Goal: Task Accomplishment & Management: Complete application form

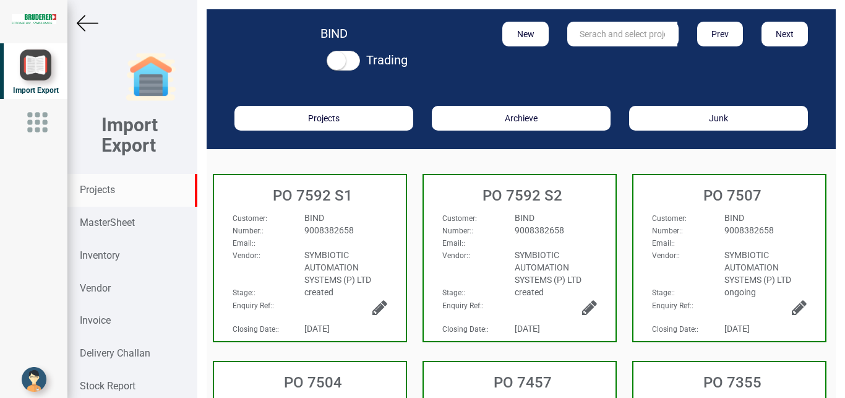
click at [120, 187] on div "Projects" at bounding box center [131, 190] width 129 height 33
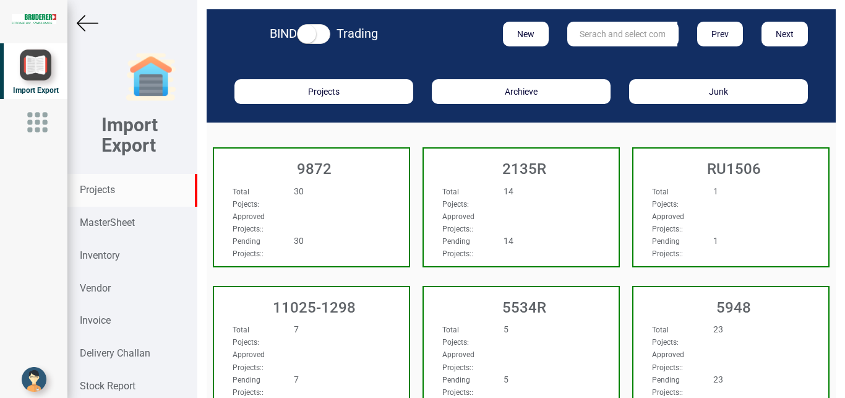
click at [600, 39] on input "text" at bounding box center [622, 34] width 110 height 25
type input "11050-104"
click at [615, 58] on strong "11050-104" at bounding box center [601, 59] width 42 height 10
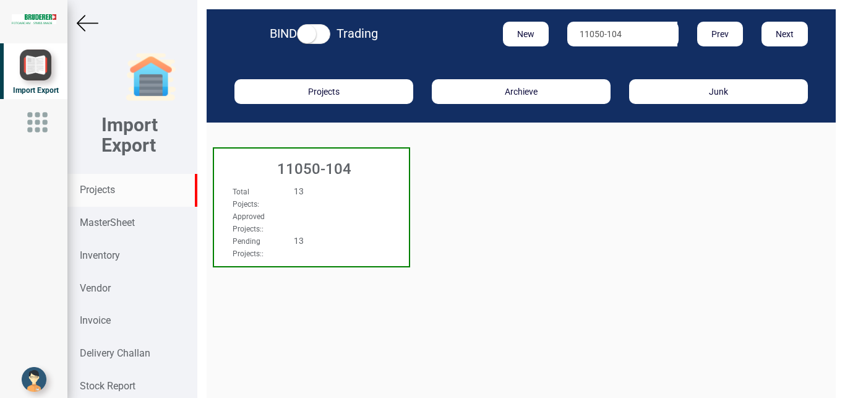
click at [354, 183] on div "11050-104" at bounding box center [311, 165] width 195 height 35
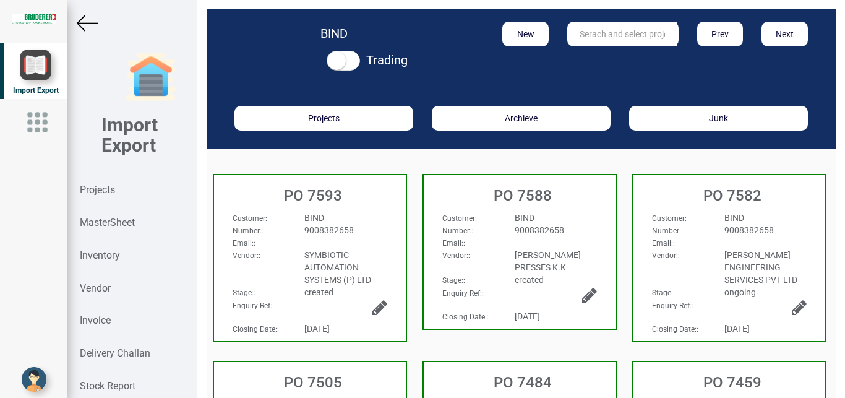
click at [353, 242] on div "Email: :" at bounding box center [309, 242] width 173 height 12
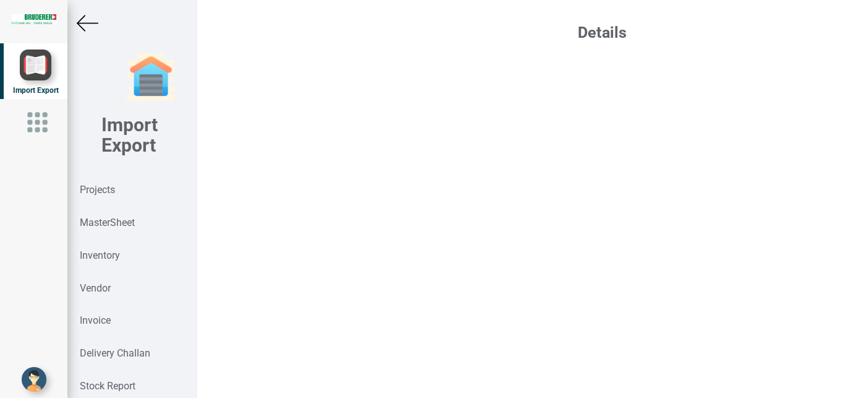
select select "INR"
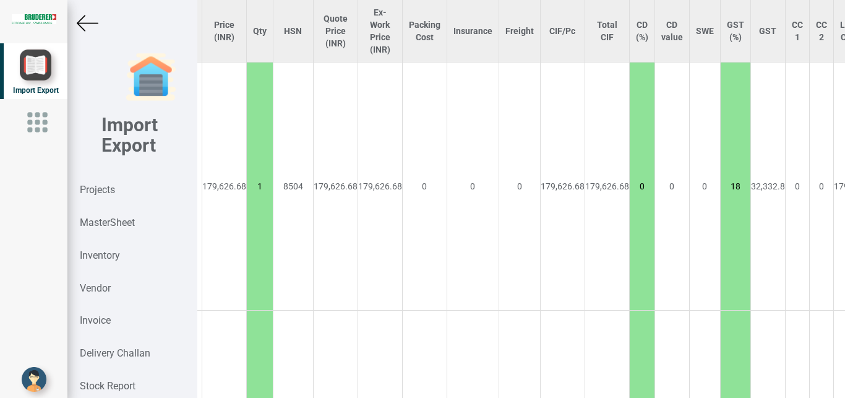
scroll to position [1045, 288]
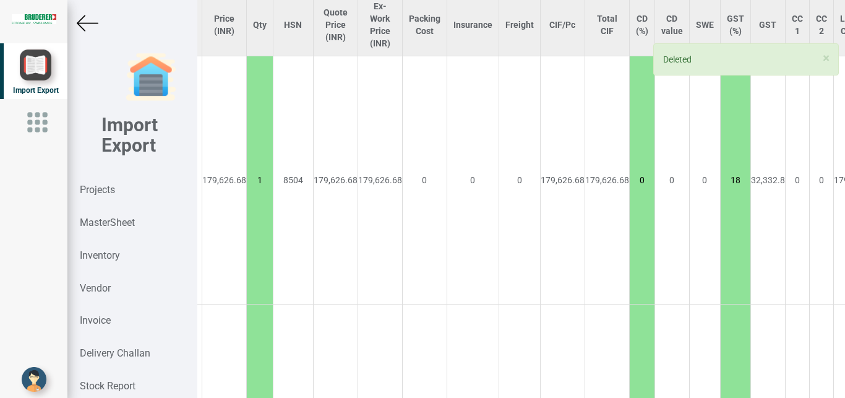
type input "25186.4"
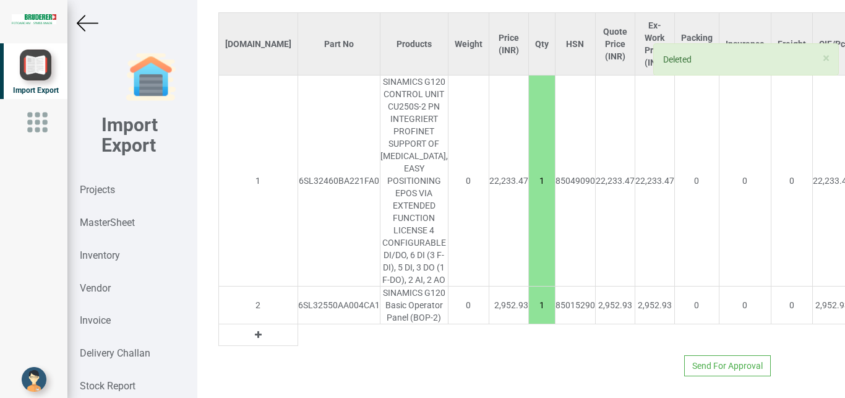
scroll to position [1045, 0]
click at [76, 24] on div at bounding box center [131, 23] width 129 height 22
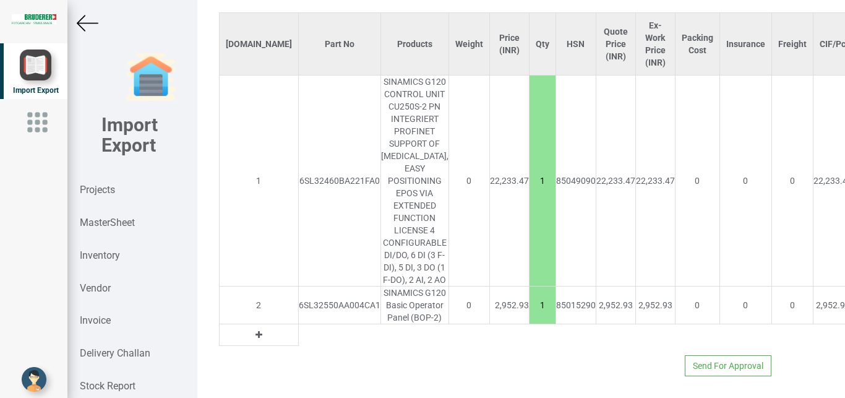
click at [81, 20] on img at bounding box center [88, 23] width 22 height 22
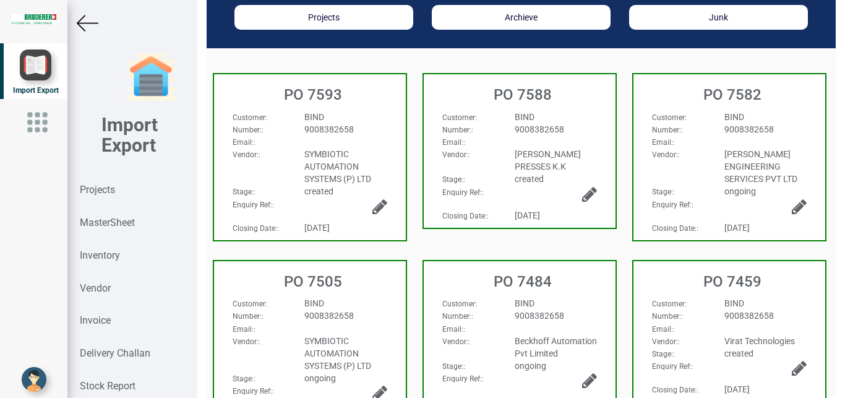
scroll to position [90, 0]
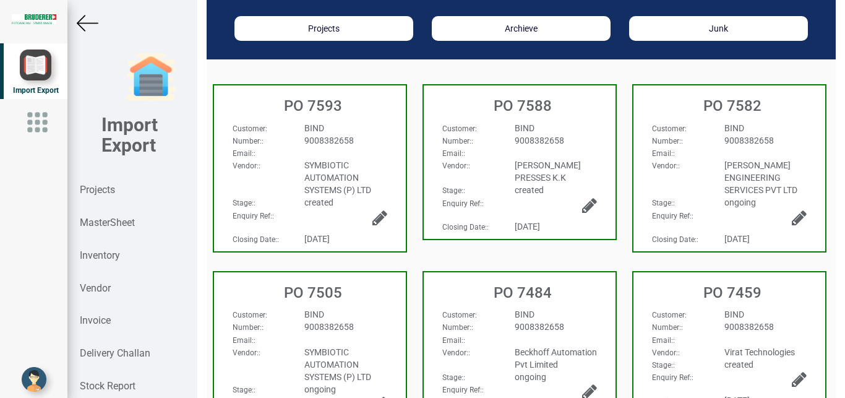
click at [375, 216] on icon at bounding box center [379, 217] width 15 height 17
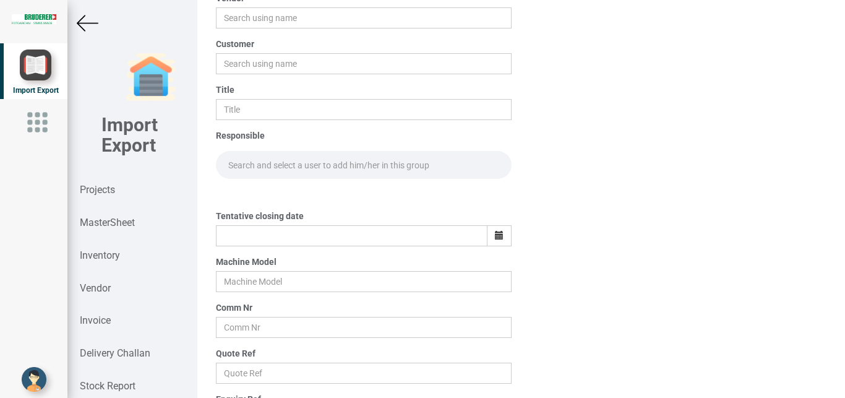
scroll to position [90, 0]
type input "SYMBIOTIC AUTOMATION SYSTEMS (P) LTD"
type input "BIND"
type input "PO 7593"
type input "[DATE]"
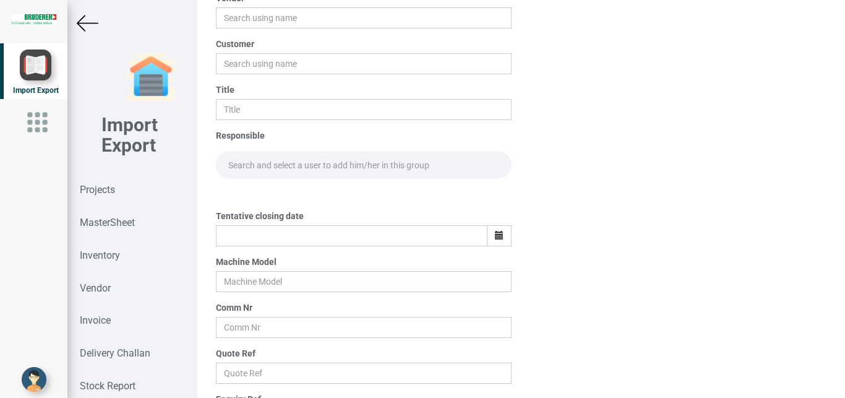
type input "BSTA 50H(E)"
type input "11050-104"
type input "Price list"
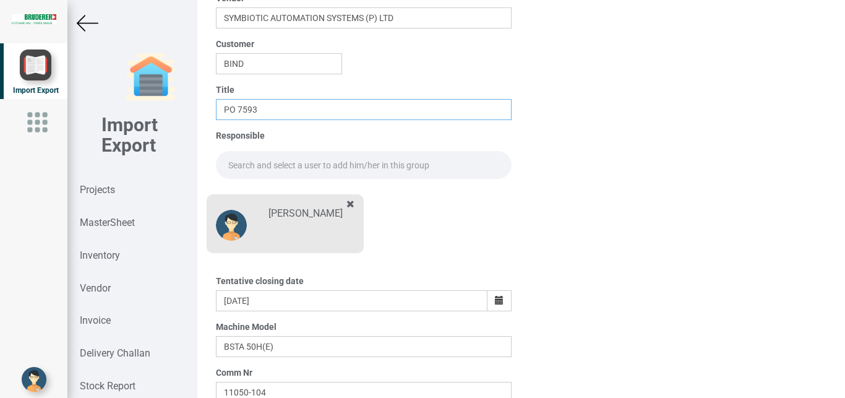
click at [281, 108] on input "PO 7593" at bounding box center [364, 109] width 296 height 21
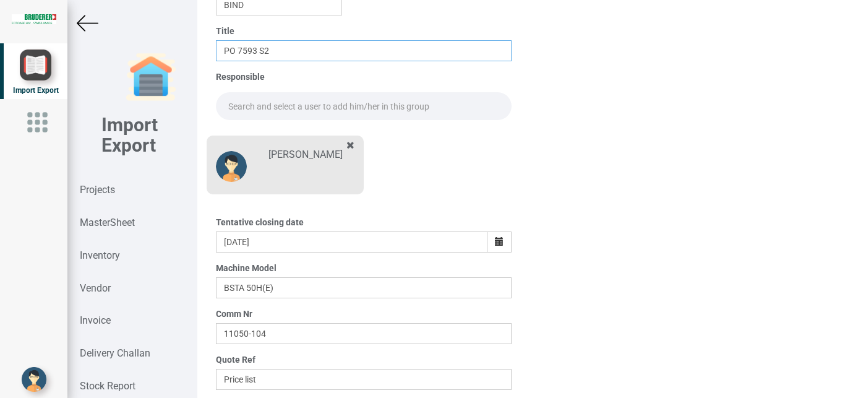
scroll to position [216, 0]
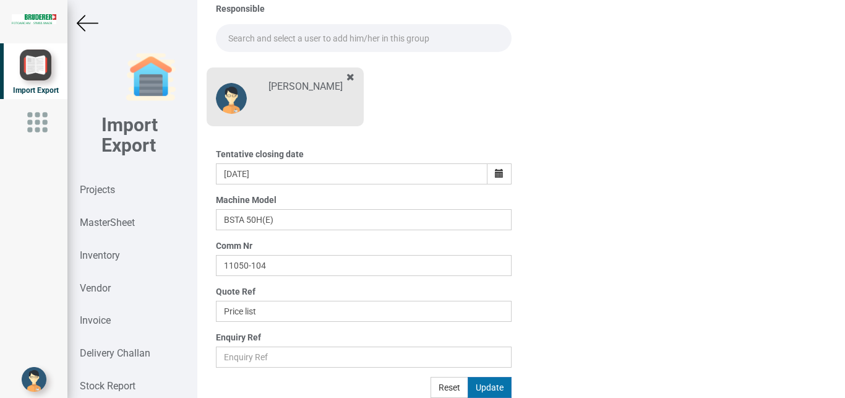
type input "PO 7593 S2"
click at [490, 388] on button "Update" at bounding box center [490, 387] width 44 height 21
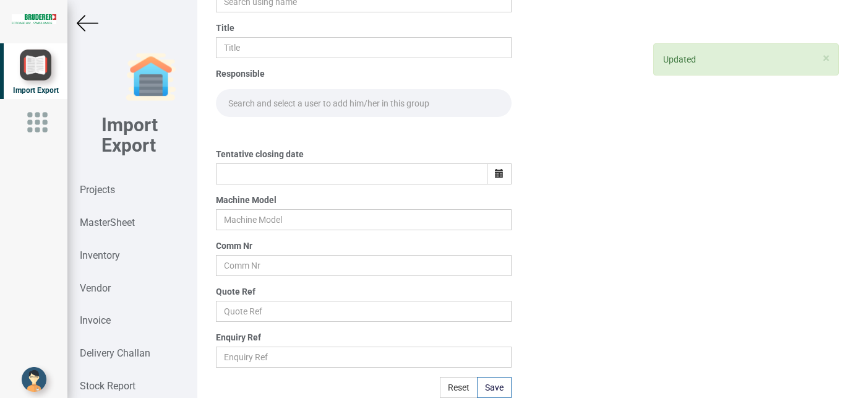
click at [82, 27] on img at bounding box center [88, 23] width 22 height 22
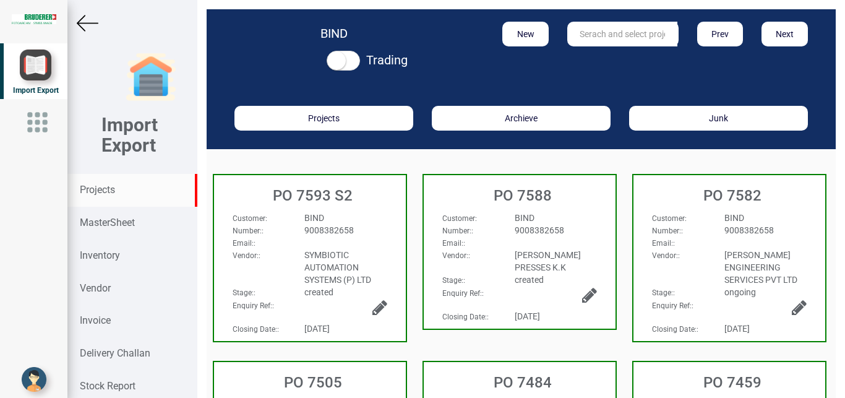
drag, startPoint x: 79, startPoint y: 189, endPoint x: 95, endPoint y: 189, distance: 16.7
click at [95, 189] on div "Projects" at bounding box center [131, 190] width 129 height 33
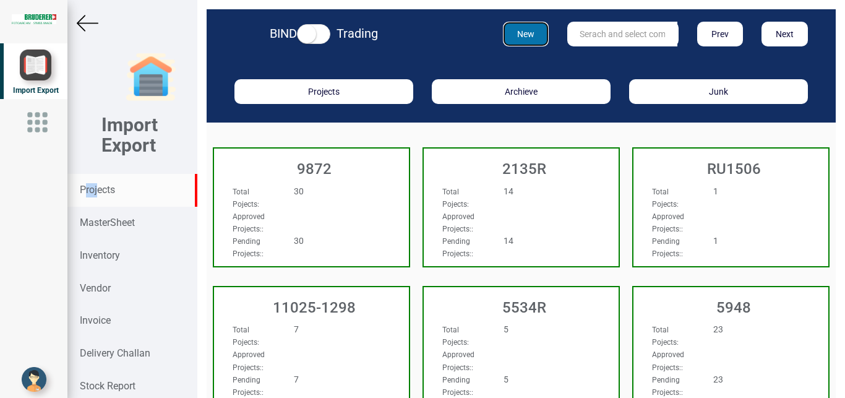
click at [521, 39] on button "New" at bounding box center [526, 34] width 46 height 25
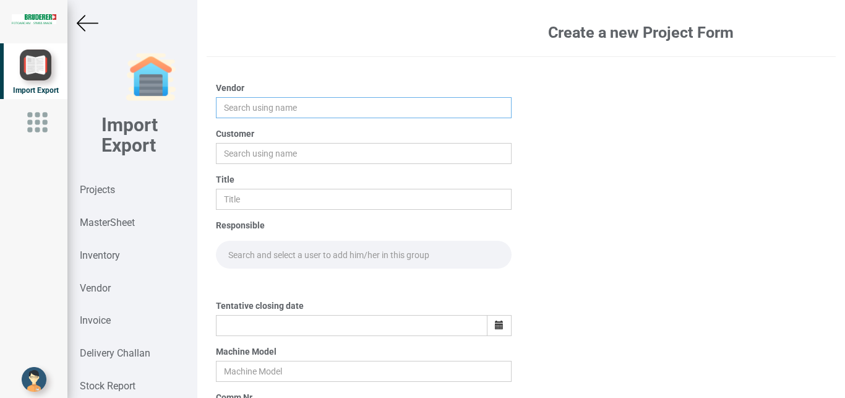
click at [233, 100] on input "text" at bounding box center [364, 107] width 296 height 21
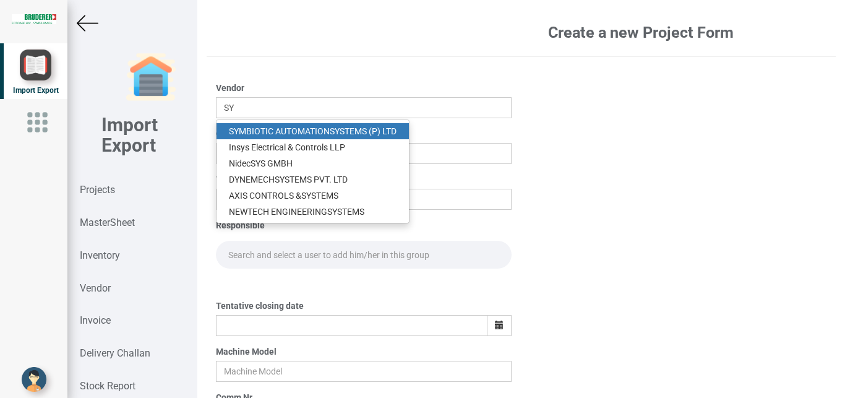
click at [272, 135] on link "SY MBIOTIC AUTOMATION SY STEMS (P) LTD" at bounding box center [312, 131] width 192 height 16
type input "SYMBIOTIC AUTOMATION SYSTEMS (P) LTD"
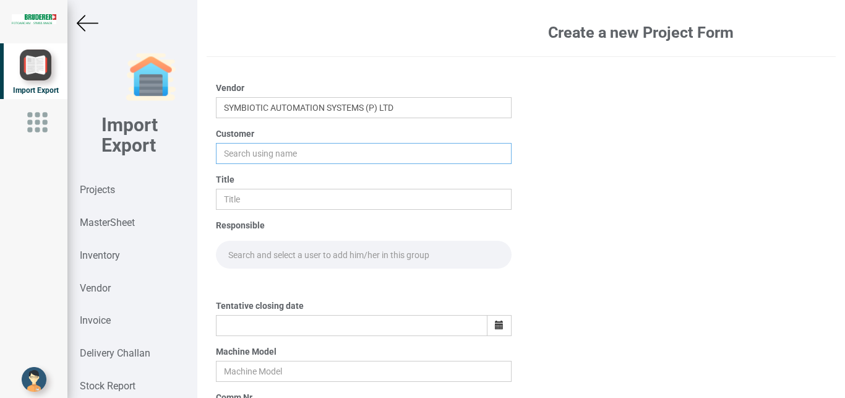
click at [248, 156] on input "text" at bounding box center [364, 153] width 296 height 21
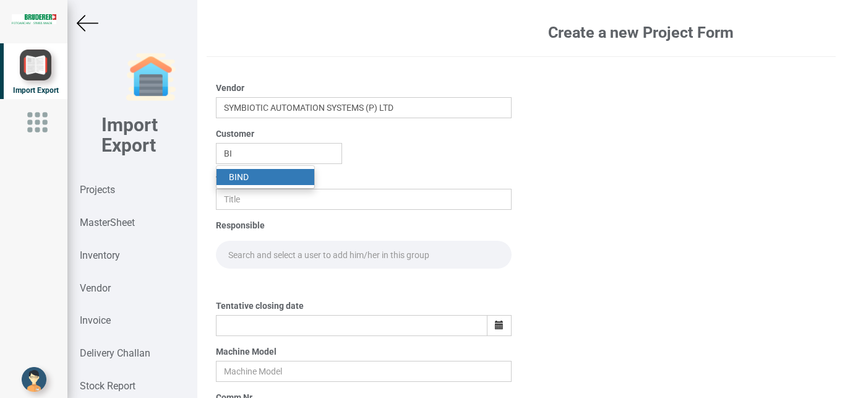
drag, startPoint x: 246, startPoint y: 172, endPoint x: 250, endPoint y: 194, distance: 22.1
click at [245, 172] on link "BI ND" at bounding box center [265, 177] width 98 height 16
type input "BIND"
click at [250, 194] on input "text" at bounding box center [364, 199] width 296 height 21
type input "PO 7593 S1"
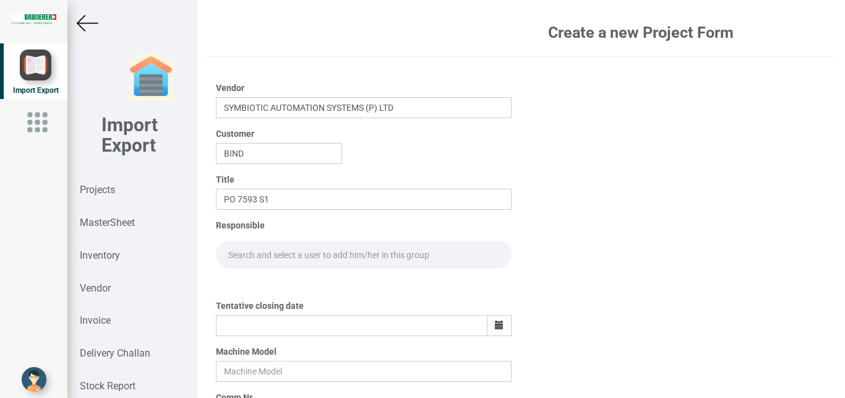
click at [265, 254] on input "text" at bounding box center [364, 255] width 296 height 28
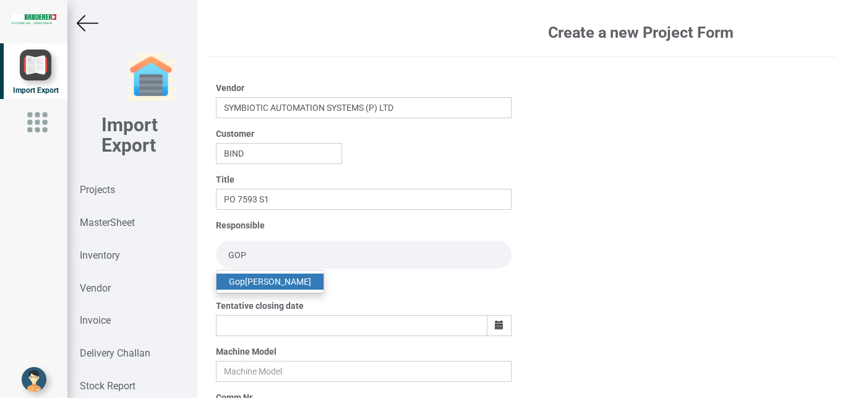
type input "GOP"
click at [275, 282] on link "Gop [PERSON_NAME]" at bounding box center [269, 281] width 107 height 16
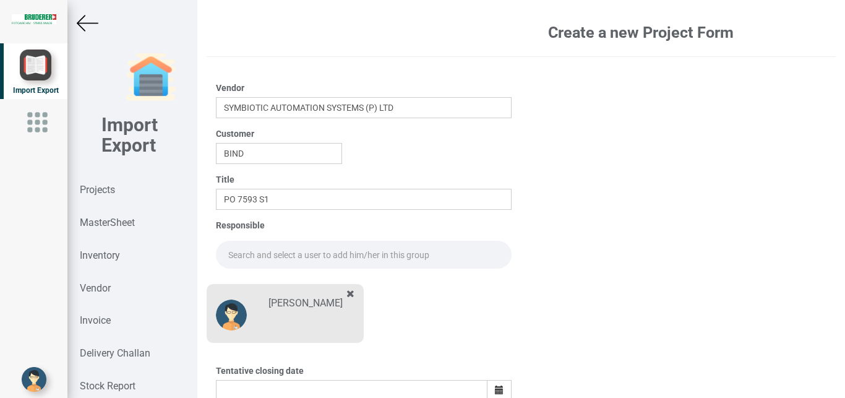
click at [249, 254] on input "text" at bounding box center [364, 255] width 296 height 28
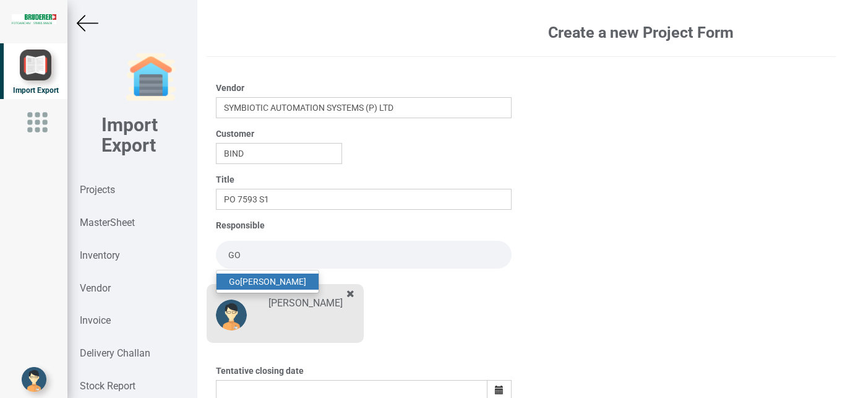
click at [280, 282] on link "Go [PERSON_NAME]" at bounding box center [267, 281] width 102 height 16
type input "[PERSON_NAME]"
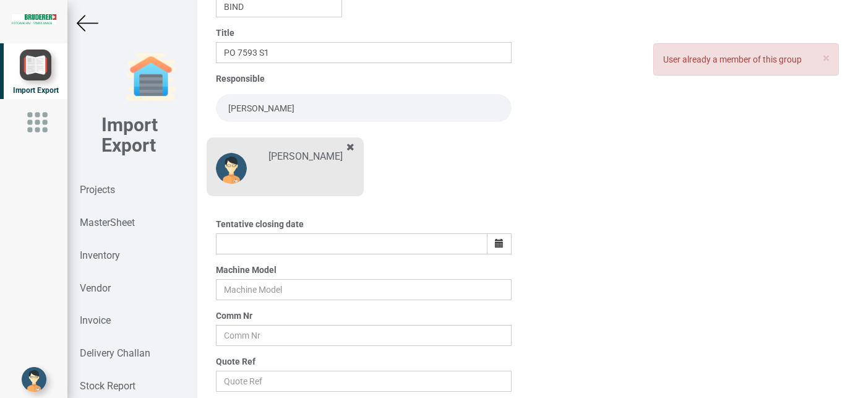
scroll to position [155, 0]
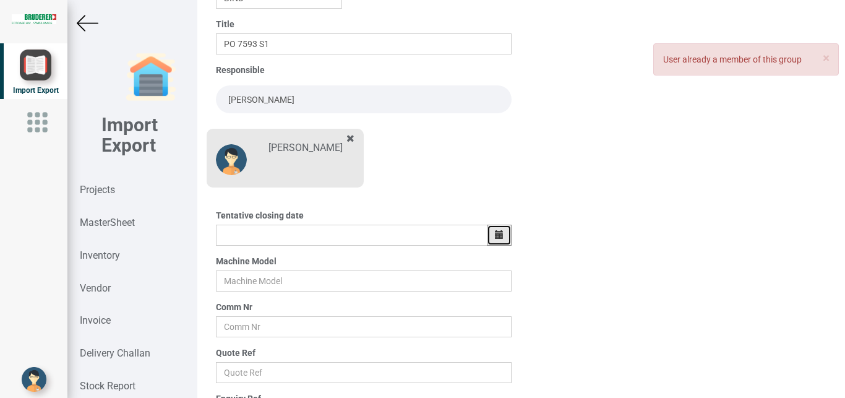
drag, startPoint x: 491, startPoint y: 233, endPoint x: 486, endPoint y: 252, distance: 19.8
click at [495, 233] on icon "button" at bounding box center [499, 234] width 9 height 9
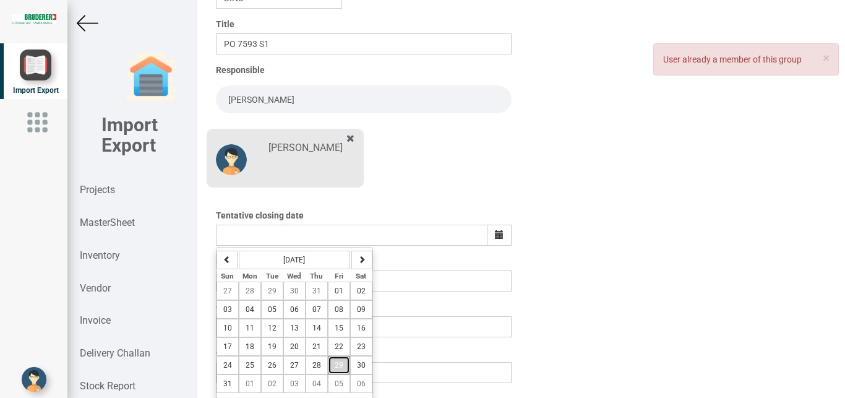
click at [337, 362] on span "29" at bounding box center [339, 365] width 9 height 9
type input "[DATE]"
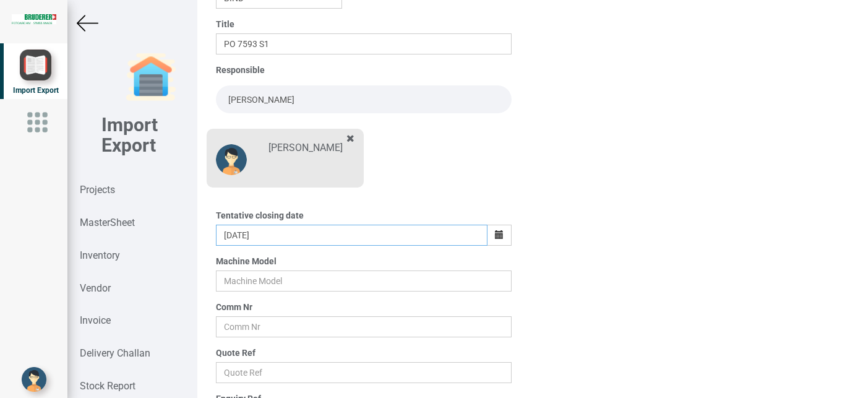
scroll to position [216, 0]
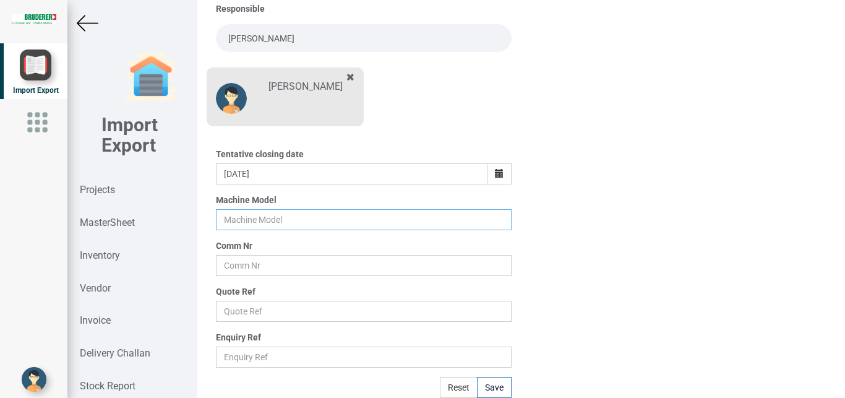
click at [250, 219] on input "text" at bounding box center [364, 219] width 296 height 21
type input "BSTA 50H(E)"
click at [234, 264] on input "text" at bounding box center [364, 265] width 296 height 21
type input "11050-104"
click at [249, 312] on input "text" at bounding box center [364, 311] width 296 height 21
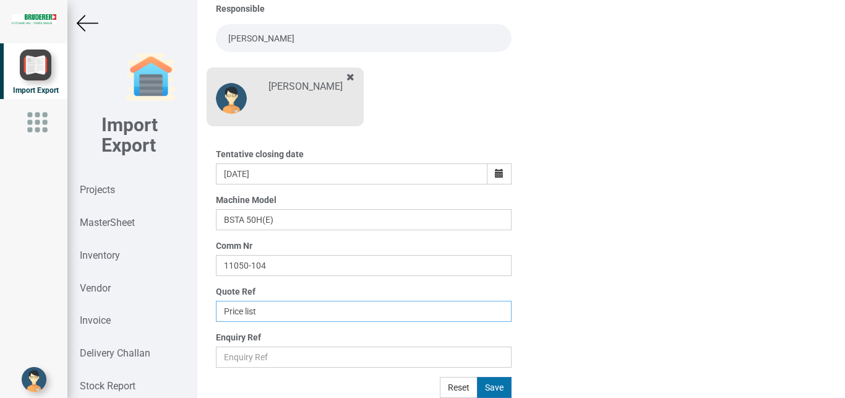
type input "Price list"
click at [480, 384] on button "Save" at bounding box center [494, 387] width 35 height 21
type input "[DATE]"
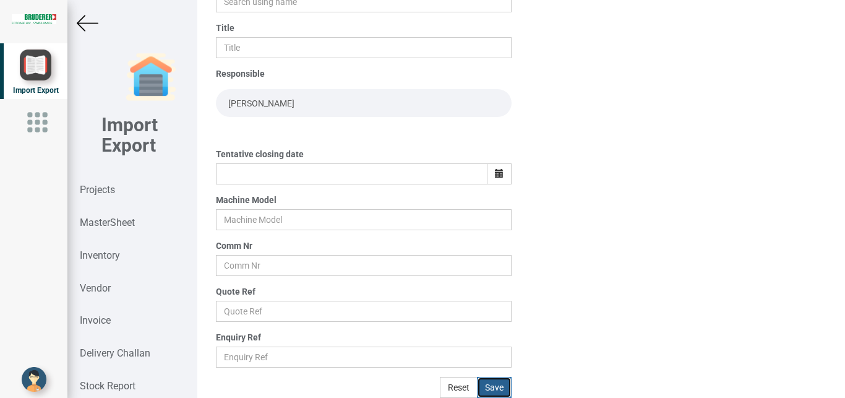
scroll to position [152, 0]
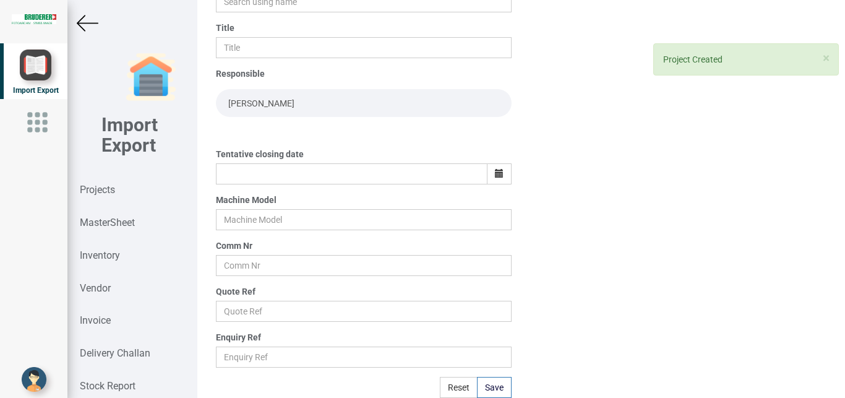
click at [88, 20] on img at bounding box center [88, 23] width 22 height 22
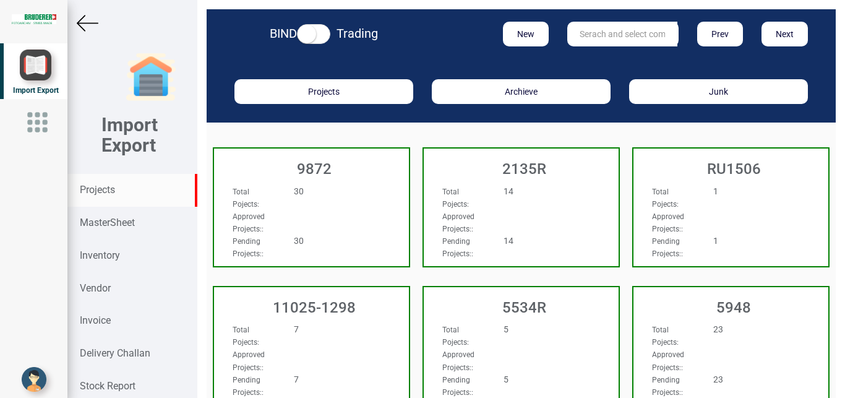
click at [609, 32] on input "text" at bounding box center [622, 34] width 110 height 25
type input "11050-104"
click at [607, 56] on strong "11050-104" at bounding box center [601, 59] width 42 height 10
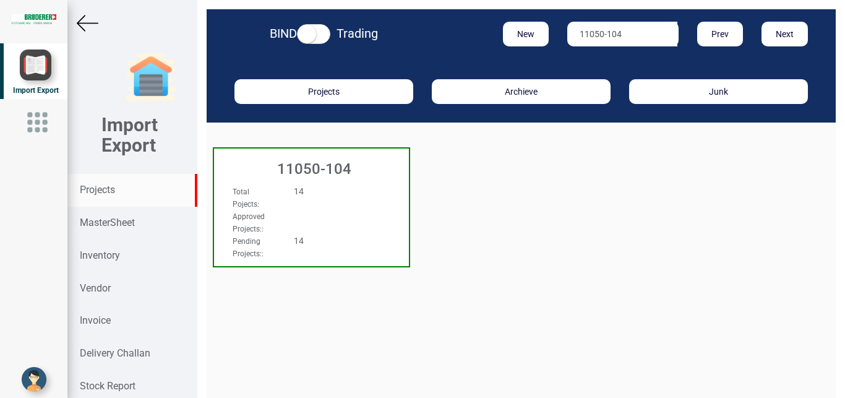
click at [361, 184] on div "Total Pojects : 14 Approved Projects: : Pending Projects: : 14" at bounding box center [311, 197] width 195 height 48
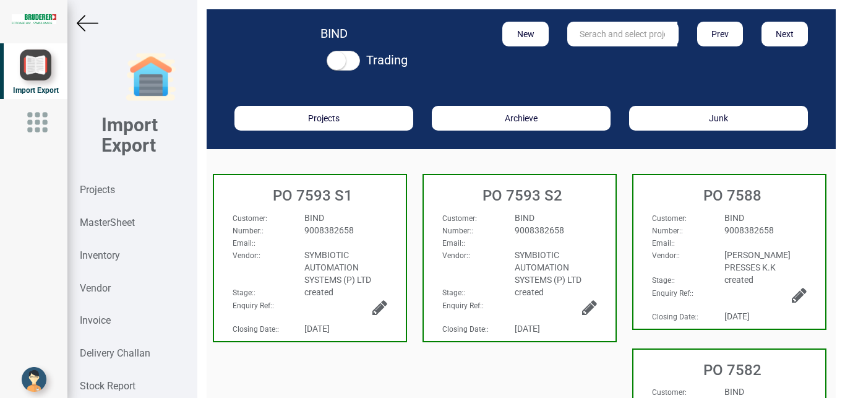
click at [373, 240] on div "Email: :" at bounding box center [309, 242] width 173 height 12
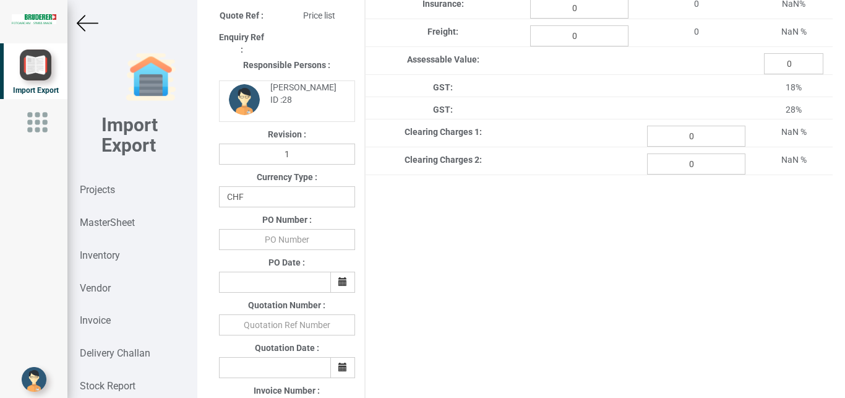
scroll to position [215, 0]
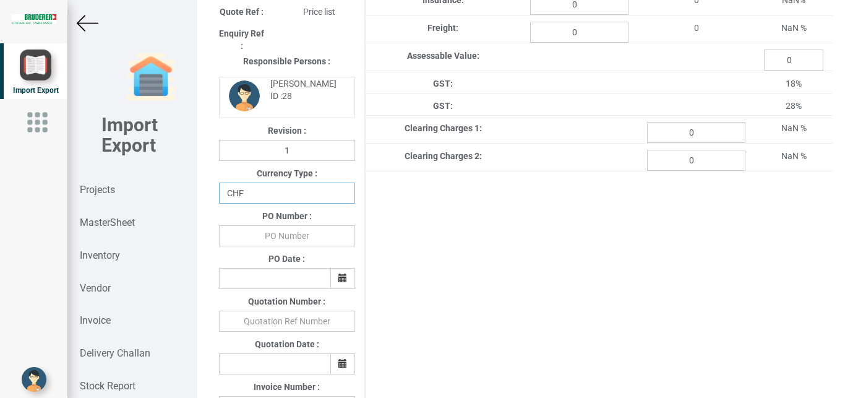
click at [219, 182] on select "CHF INR EUR USD JPY GBP AUD CAD ZAR" at bounding box center [287, 192] width 136 height 21
select select "INR"
click option "INR" at bounding box center [0, 0] width 0 height 0
click at [283, 243] on input "text" at bounding box center [287, 235] width 136 height 21
type input "b"
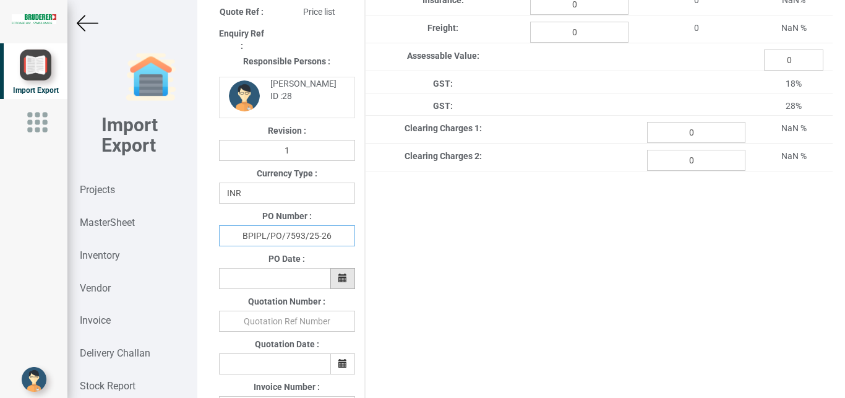
type input "BPIPL/PO/7593/25-26"
click at [338, 277] on icon "button" at bounding box center [342, 277] width 9 height 9
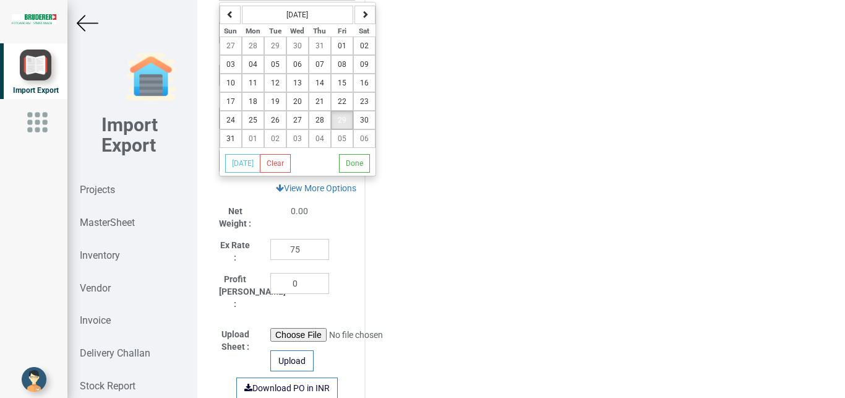
scroll to position [480, 0]
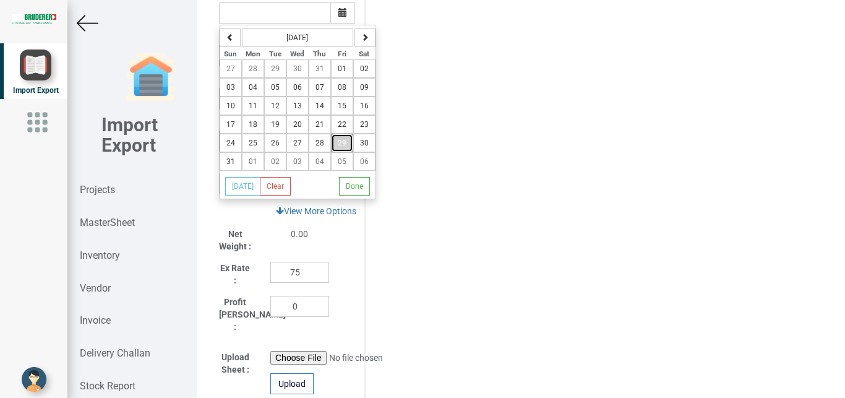
click at [335, 144] on button "29" at bounding box center [342, 143] width 22 height 19
type input "[DATE]"
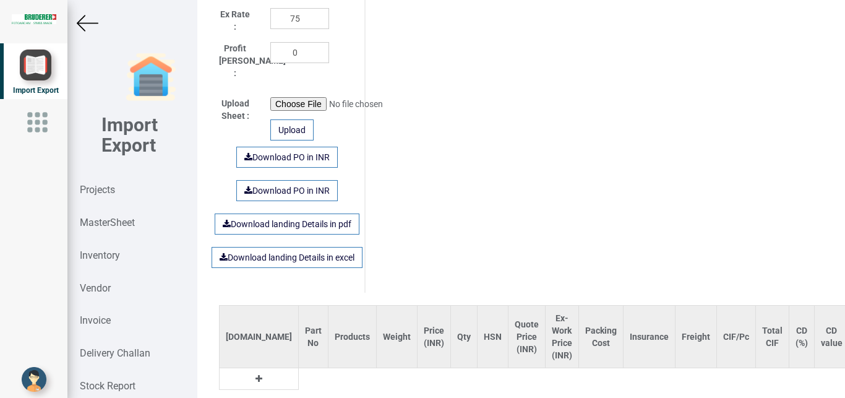
scroll to position [779, 0]
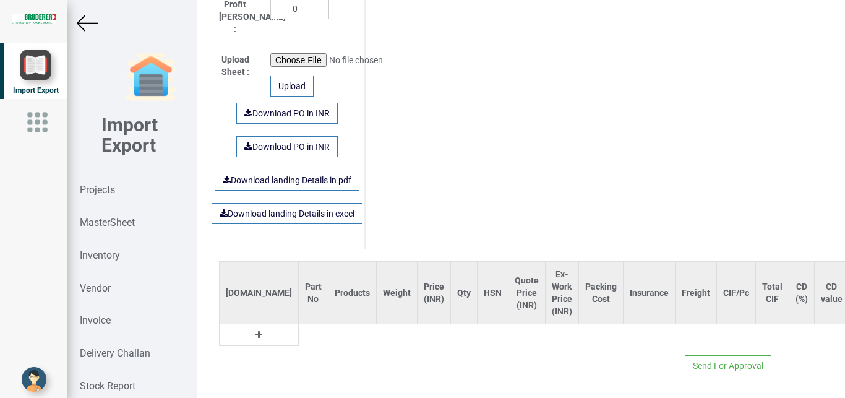
click at [255, 330] on icon at bounding box center [258, 334] width 7 height 9
click at [299, 328] on input "text" at bounding box center [313, 334] width 29 height 21
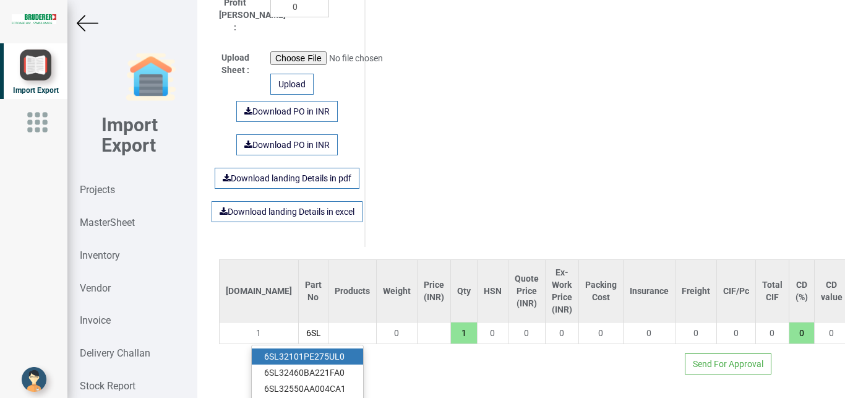
scroll to position [0, 1]
type input "6SL"
click at [340, 348] on link "6SL 32101PE275UL0" at bounding box center [307, 356] width 111 height 16
type input "179626.68"
type input "6SL32101PE275UL0"
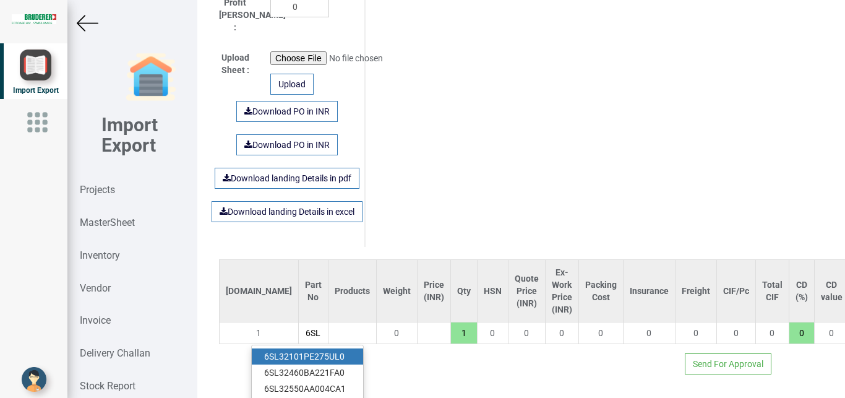
type input "18"
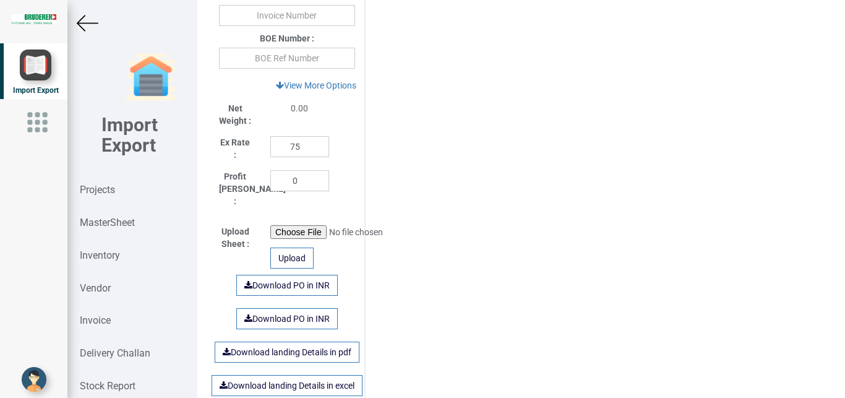
scroll to position [601, 0]
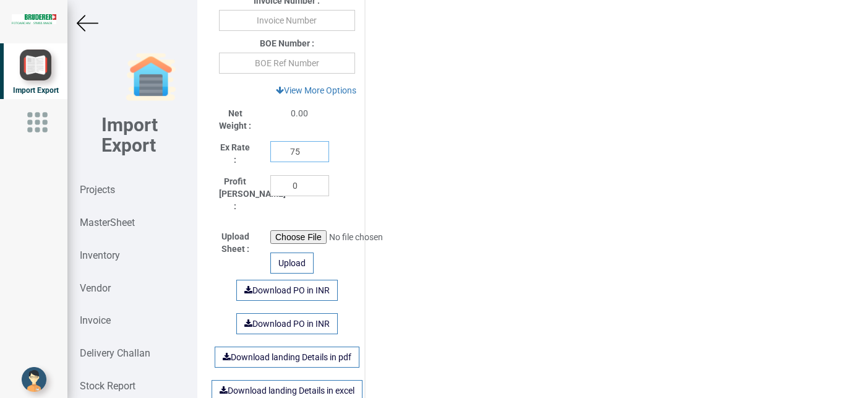
drag, startPoint x: 305, startPoint y: 154, endPoint x: 265, endPoint y: 155, distance: 40.2
click at [270, 155] on input "75" at bounding box center [299, 151] width 59 height 21
type input "1"
click at [78, 20] on img at bounding box center [88, 23] width 22 height 22
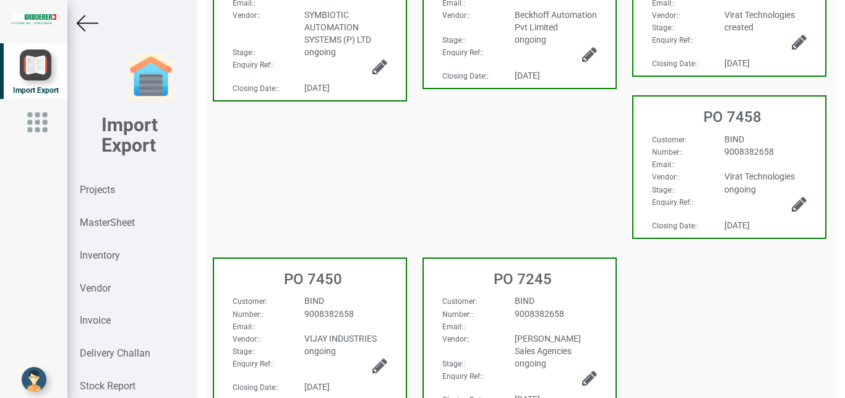
scroll to position [601, 0]
click at [87, 20] on img at bounding box center [88, 23] width 22 height 22
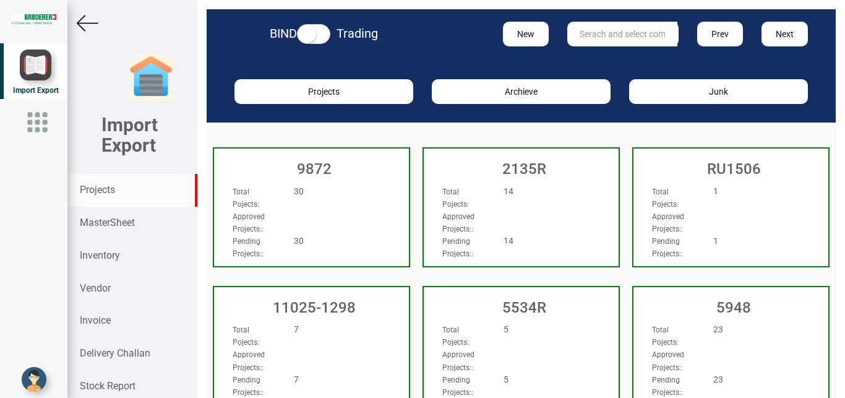
click at [588, 36] on input "text" at bounding box center [622, 34] width 110 height 25
click at [615, 56] on link "11045- 1177" at bounding box center [617, 59] width 98 height 16
type input "11045-1177"
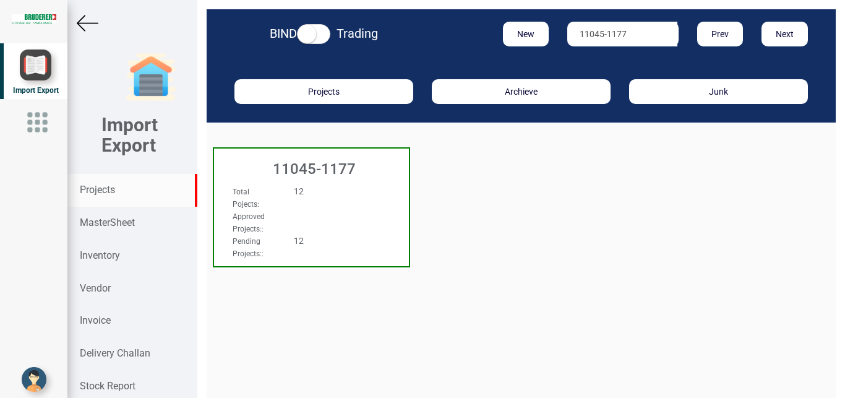
drag, startPoint x: 364, startPoint y: 193, endPoint x: 541, endPoint y: 5, distance: 258.2
click at [364, 196] on div "12" at bounding box center [328, 191] width 86 height 12
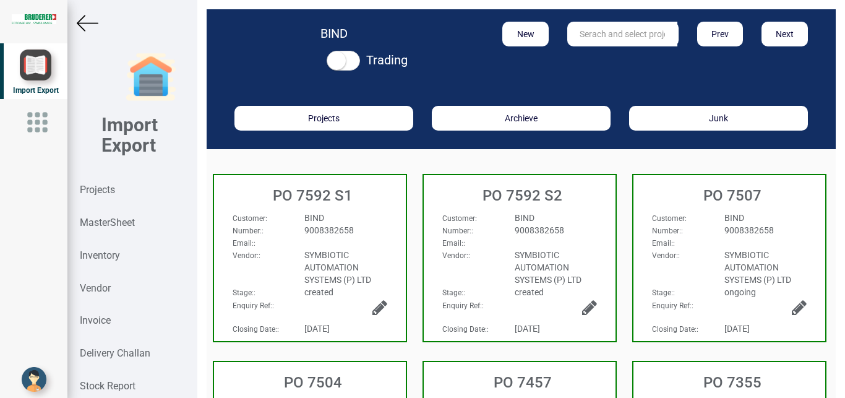
click at [371, 248] on div "Email: :" at bounding box center [309, 242] width 173 height 12
select select "INR"
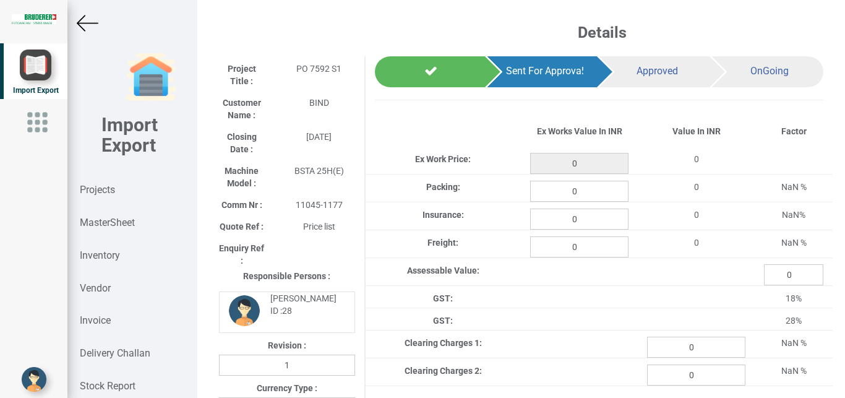
type input "179626.68"
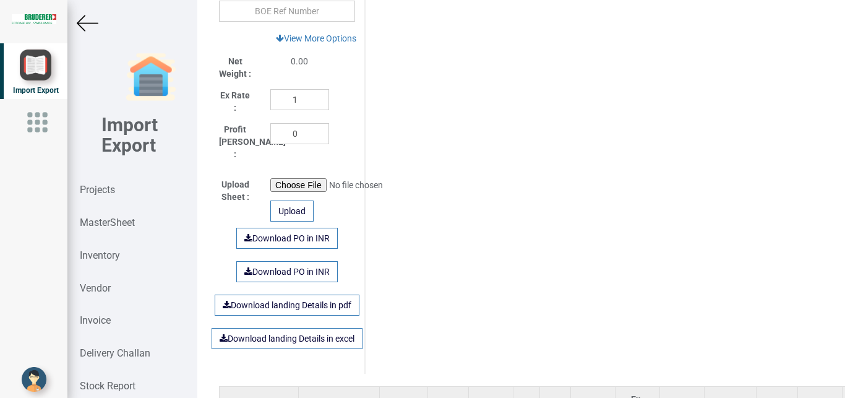
scroll to position [643, 0]
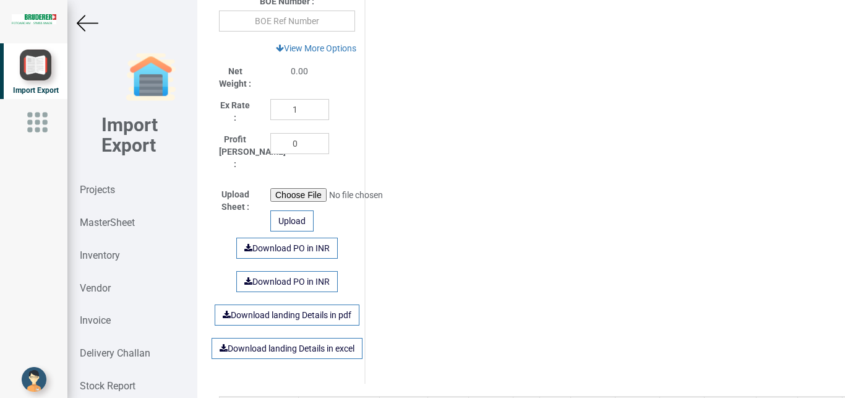
drag, startPoint x: 84, startPoint y: 24, endPoint x: 304, endPoint y: 4, distance: 221.7
click at [84, 24] on img at bounding box center [88, 23] width 22 height 22
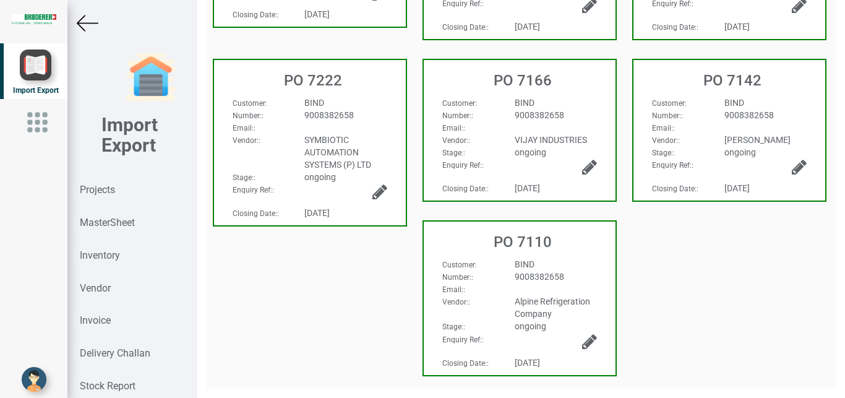
scroll to position [486, 0]
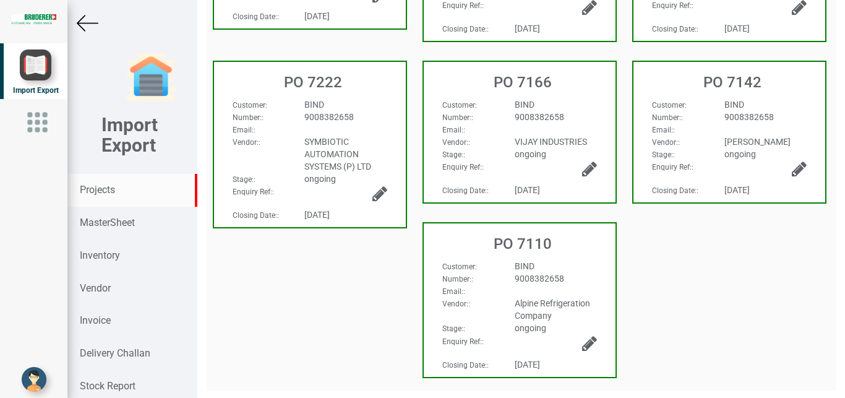
click at [105, 190] on strong "Projects" at bounding box center [97, 190] width 35 height 12
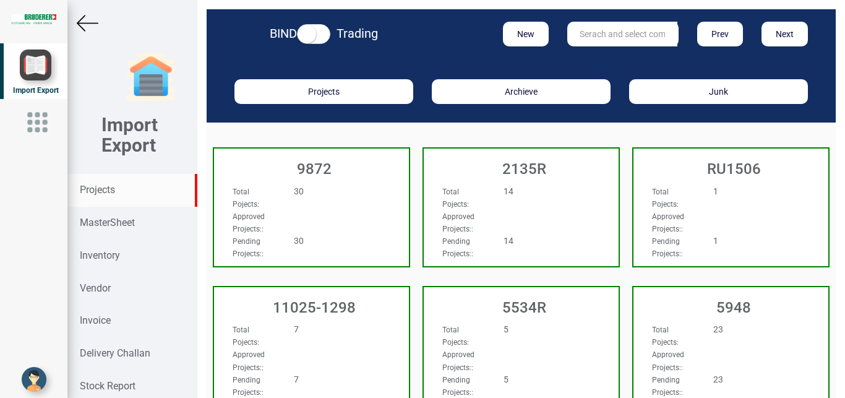
click at [601, 30] on input "text" at bounding box center [622, 34] width 110 height 25
click at [605, 59] on strong "11025-11" at bounding box center [598, 59] width 37 height 10
type input "11025-1143"
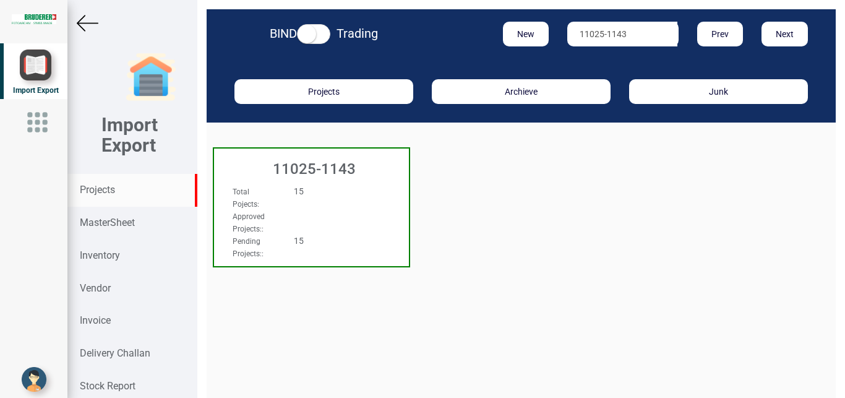
click at [349, 198] on div "Total Pojects : 15" at bounding box center [296, 197] width 147 height 25
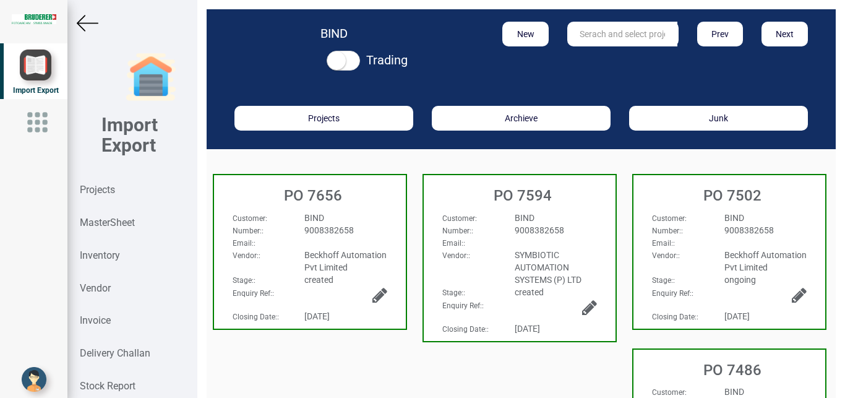
click at [573, 239] on div "Email: :" at bounding box center [519, 242] width 173 height 12
select select "INR"
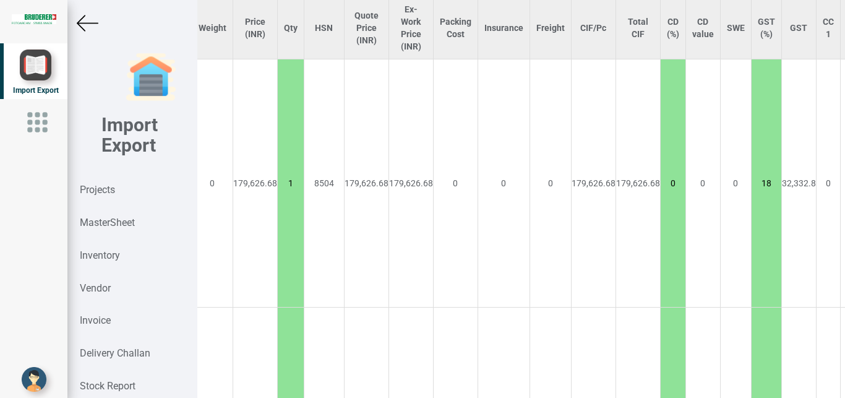
scroll to position [1042, 288]
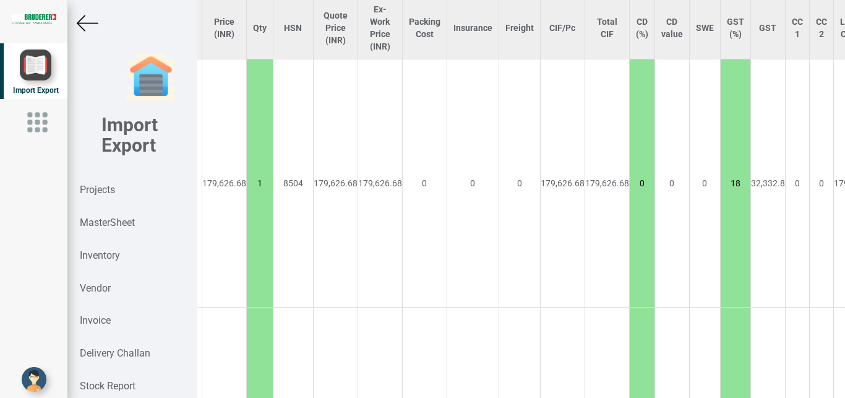
type input "25186.4"
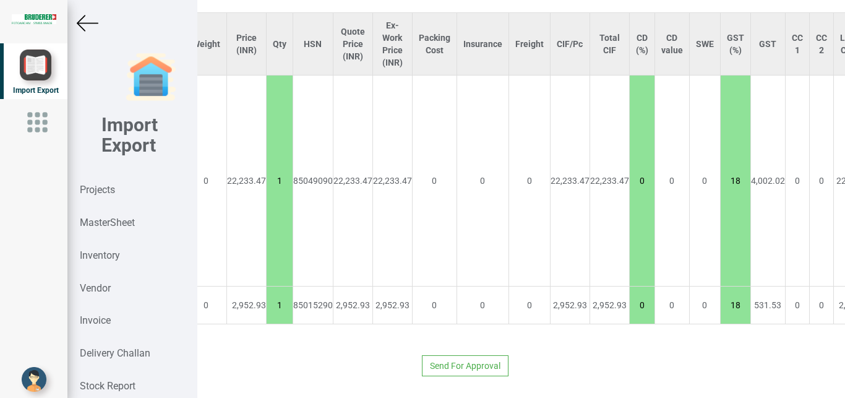
scroll to position [1042, 0]
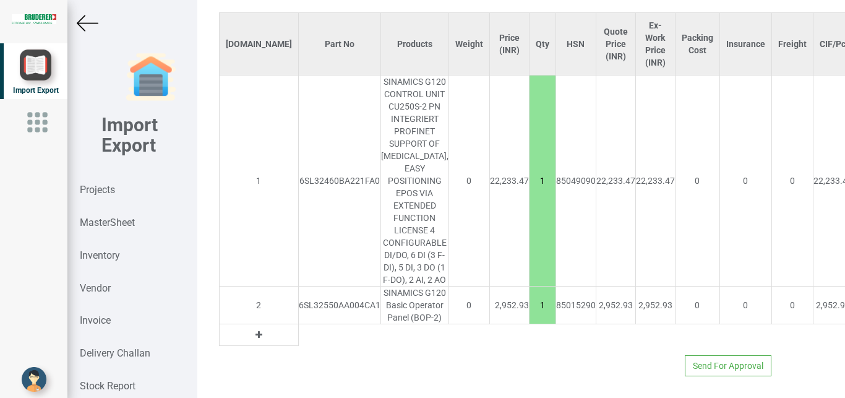
click at [82, 22] on img at bounding box center [88, 23] width 22 height 22
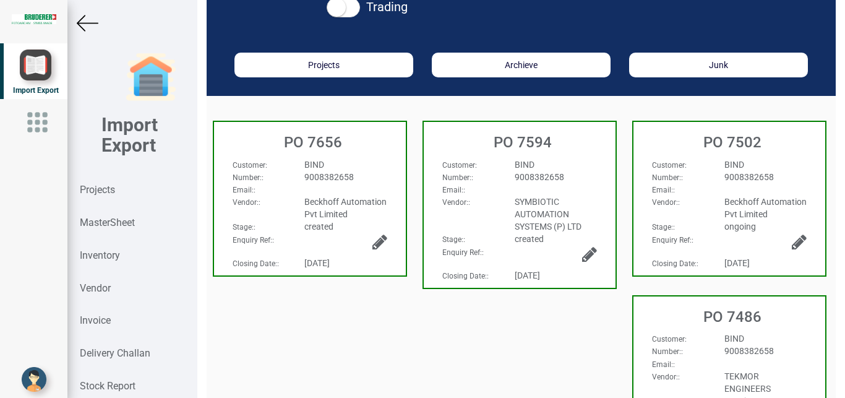
scroll to position [49, 0]
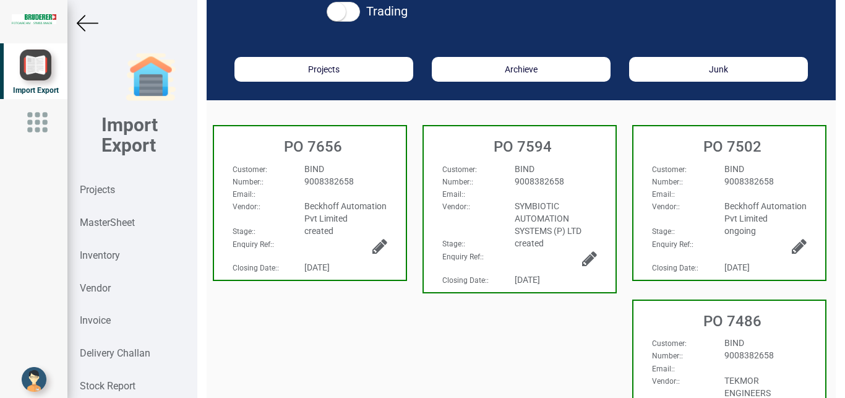
click at [588, 254] on icon at bounding box center [589, 258] width 15 height 17
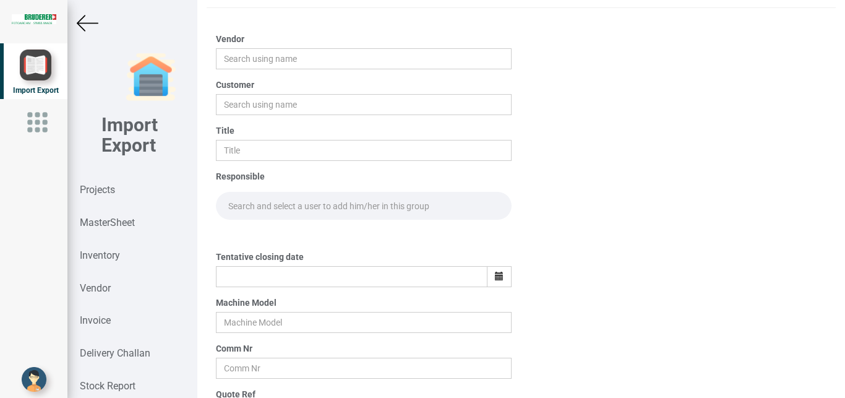
scroll to position [49, 0]
type input "SYMBIOTIC AUTOMATION SYSTEMS (P) LTD"
type input "BIND"
type input "PO 7594"
type input "[DATE]"
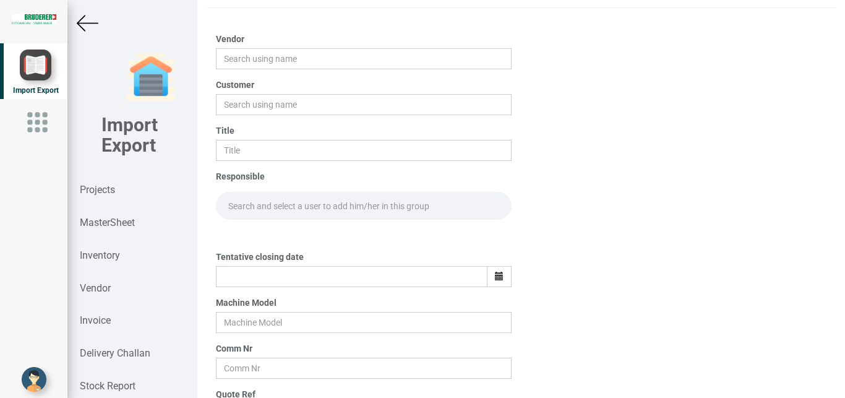
type input "BSTA 25H(E)"
type input "11025-1143"
type input "Price list"
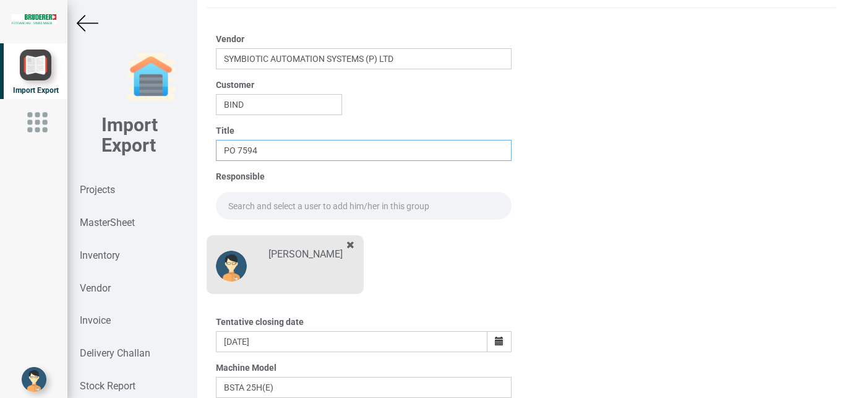
click at [288, 155] on input "PO 7594" at bounding box center [364, 150] width 296 height 21
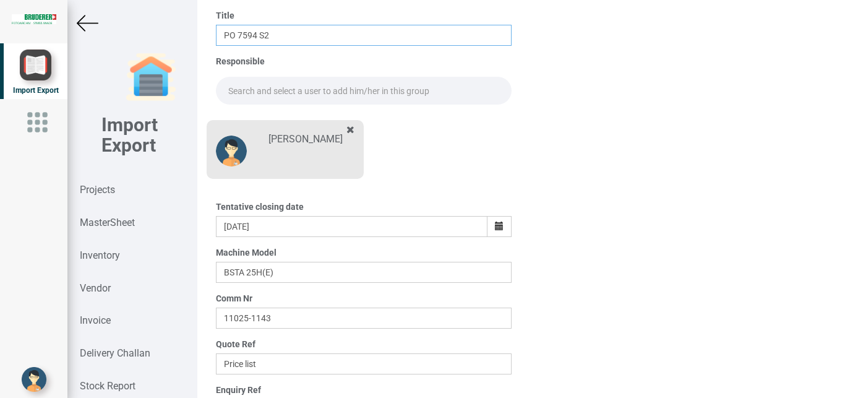
scroll to position [216, 0]
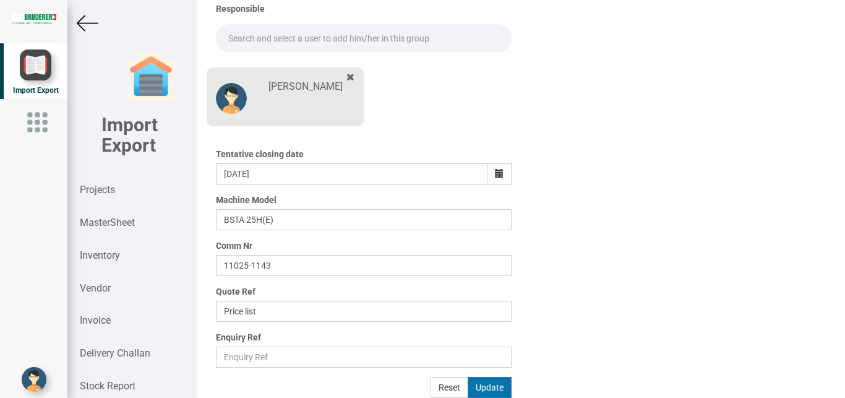
type input "PO 7594 S2"
click at [492, 387] on button "Update" at bounding box center [490, 387] width 44 height 21
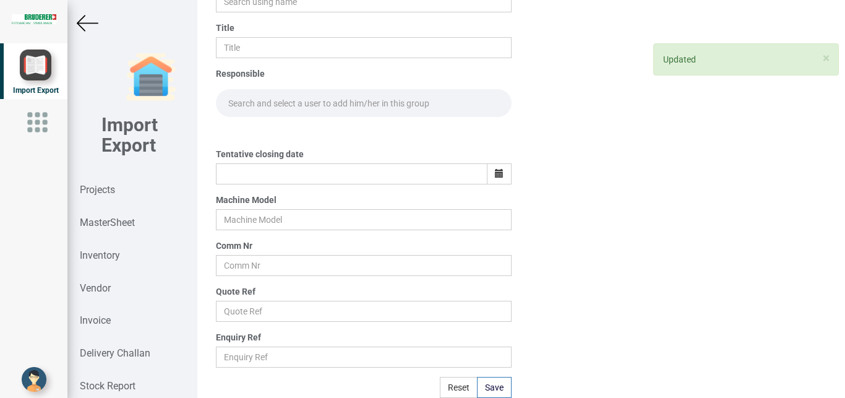
click at [79, 18] on img at bounding box center [88, 23] width 22 height 22
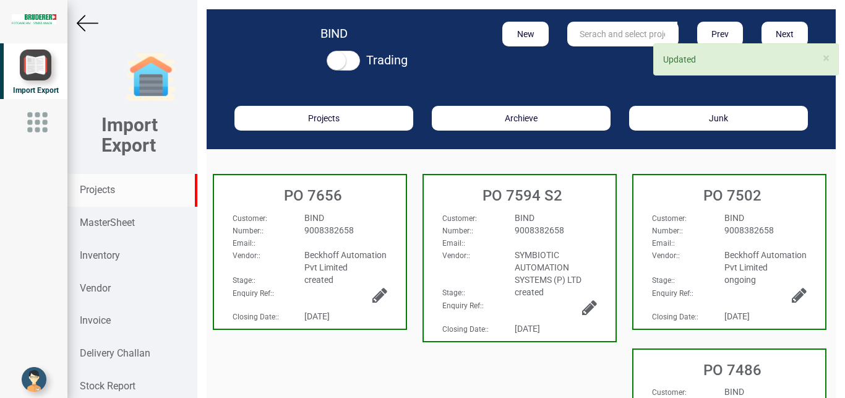
drag, startPoint x: 111, startPoint y: 188, endPoint x: 134, endPoint y: 191, distance: 23.0
click at [134, 191] on div "Projects" at bounding box center [131, 190] width 129 height 33
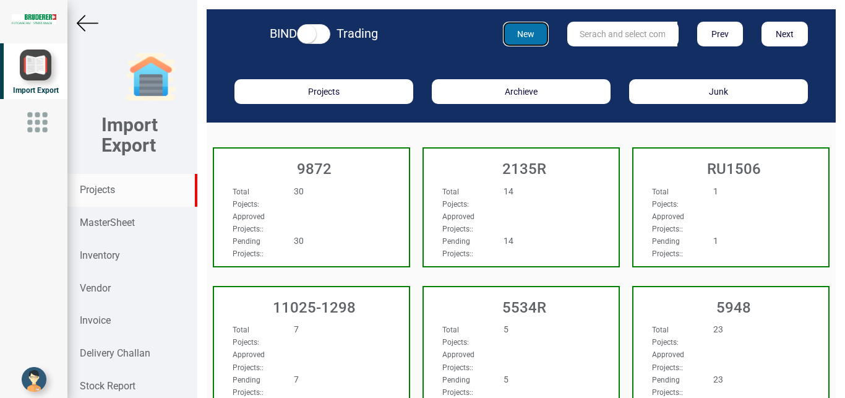
click at [517, 31] on button "New" at bounding box center [526, 34] width 46 height 25
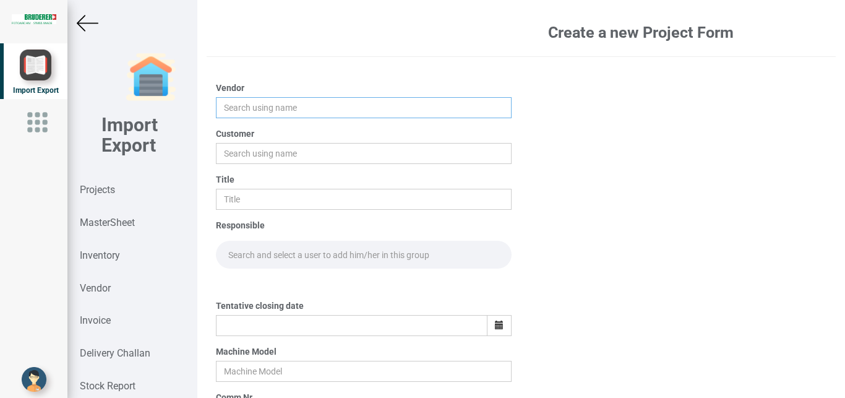
click at [241, 105] on input "text" at bounding box center [364, 107] width 296 height 21
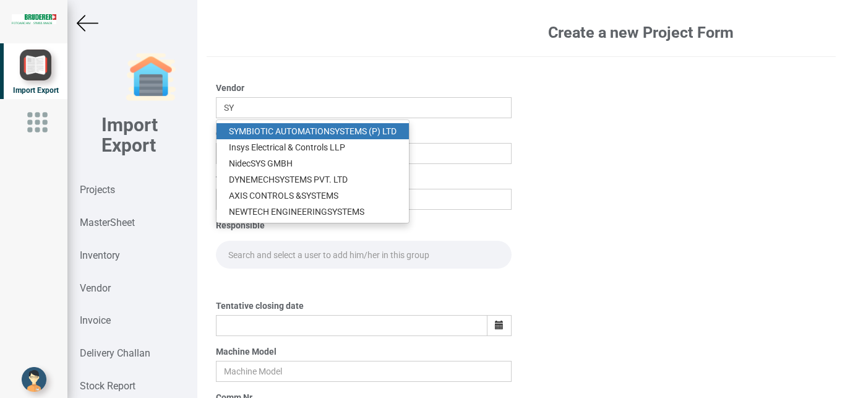
click at [260, 126] on link "SY MBIOTIC AUTOMATION SY STEMS (P) LTD" at bounding box center [312, 131] width 192 height 16
type input "SYMBIOTIC AUTOMATION SYSTEMS (P) LTD"
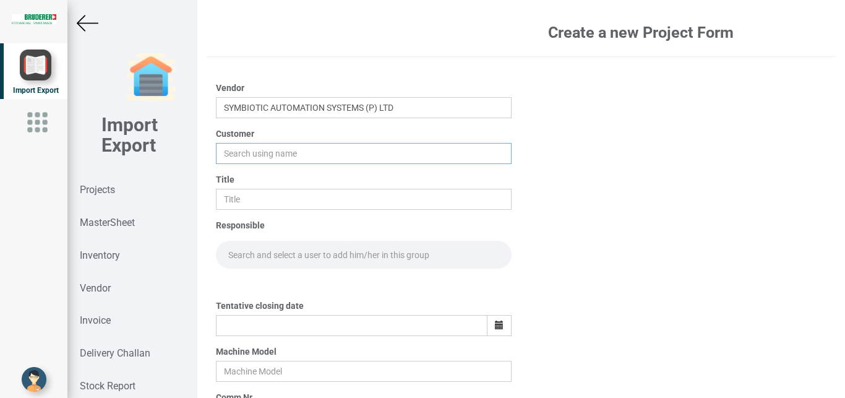
drag, startPoint x: 243, startPoint y: 149, endPoint x: 252, endPoint y: 153, distance: 10.2
click at [244, 150] on input "text" at bounding box center [364, 153] width 296 height 21
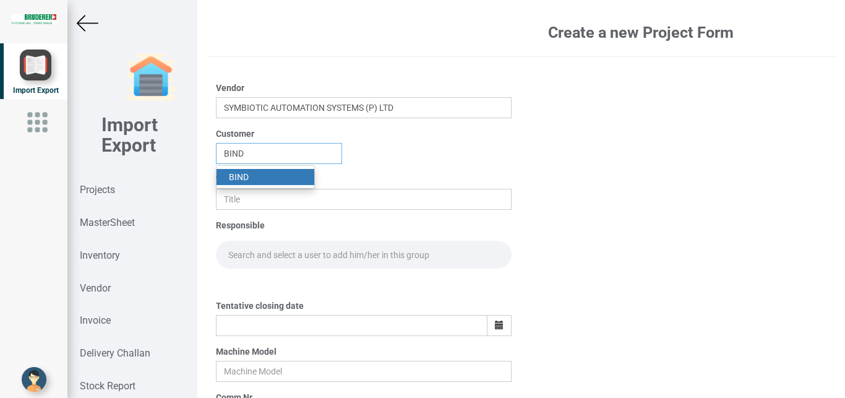
type input "BIND"
click at [248, 176] on strong "BIND" at bounding box center [239, 177] width 20 height 10
drag, startPoint x: 237, startPoint y: 197, endPoint x: 309, endPoint y: 202, distance: 71.9
click at [238, 198] on input "text" at bounding box center [364, 199] width 296 height 21
type input "PO 7594 S2"
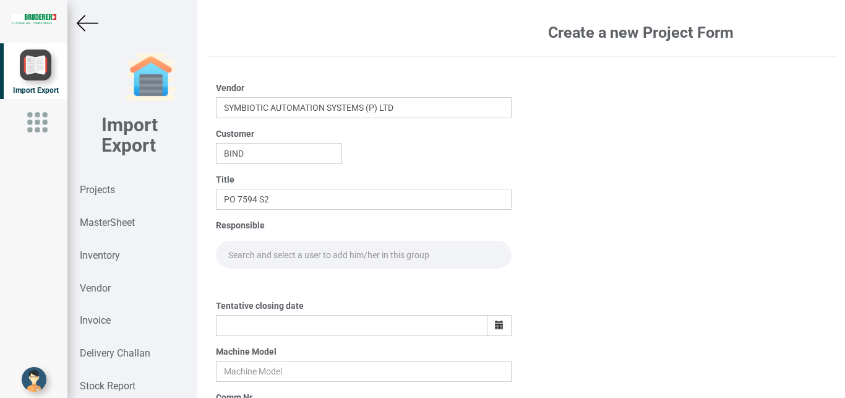
drag, startPoint x: 254, startPoint y: 251, endPoint x: 261, endPoint y: 252, distance: 6.8
click at [254, 252] on input "text" at bounding box center [364, 255] width 296 height 28
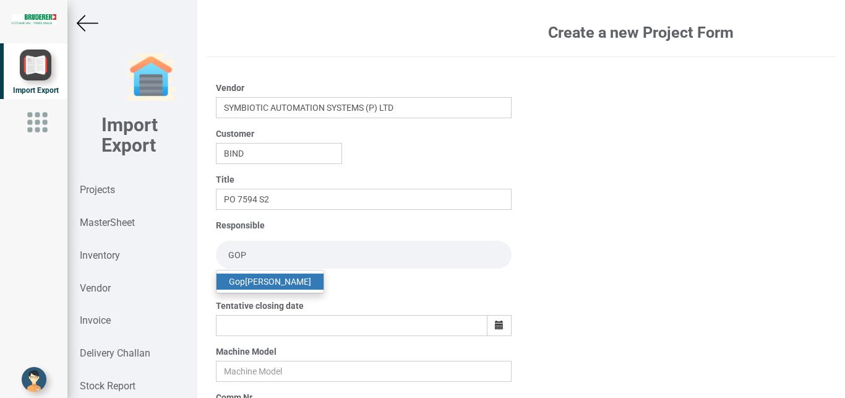
type input "GOP"
click at [259, 281] on link "Gop [PERSON_NAME]" at bounding box center [269, 281] width 107 height 16
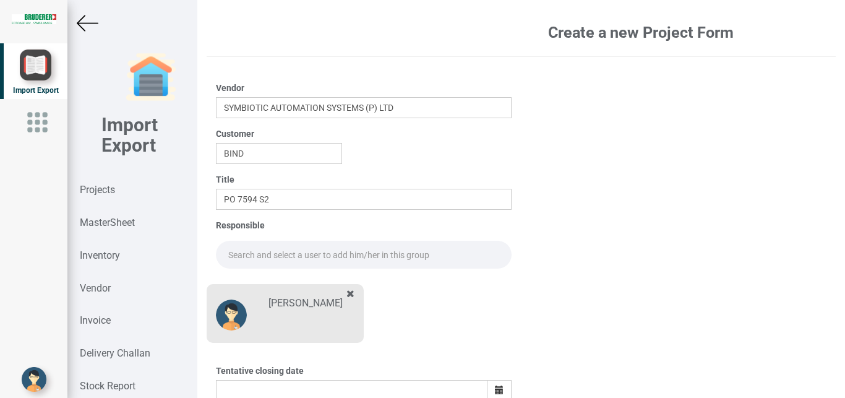
drag, startPoint x: 257, startPoint y: 253, endPoint x: 274, endPoint y: 254, distance: 17.4
click at [256, 252] on input "text" at bounding box center [364, 255] width 296 height 28
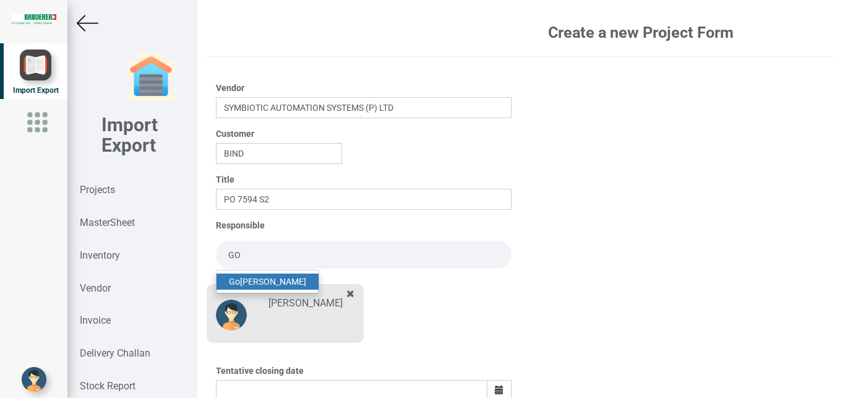
drag, startPoint x: 280, startPoint y: 276, endPoint x: 528, endPoint y: 286, distance: 247.6
click at [280, 277] on link "Go [PERSON_NAME]" at bounding box center [267, 281] width 102 height 16
type input "[PERSON_NAME]"
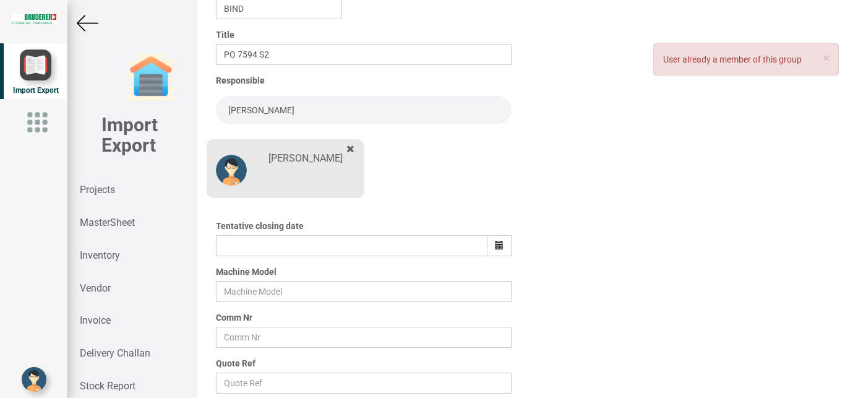
scroll to position [157, 0]
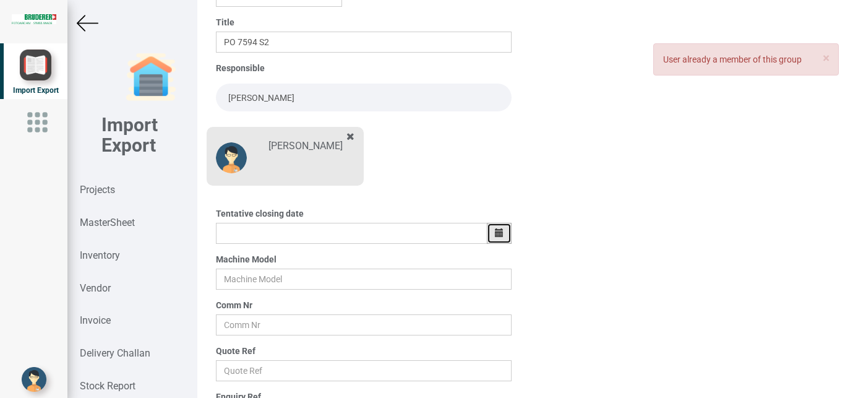
click at [495, 229] on icon "button" at bounding box center [499, 232] width 9 height 9
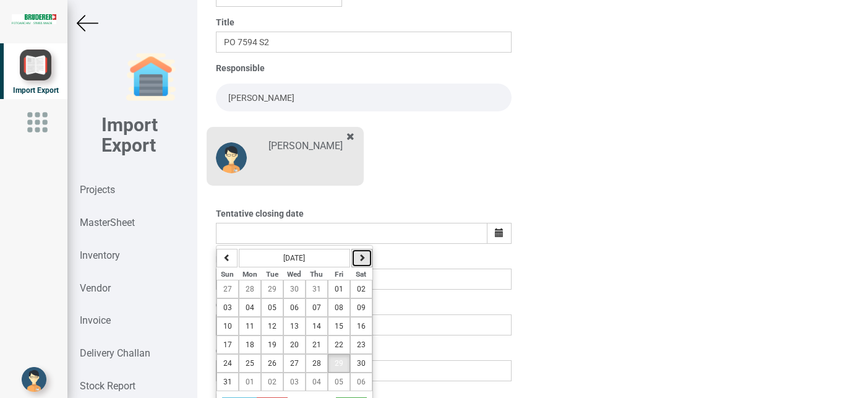
click at [361, 258] on icon "button" at bounding box center [361, 257] width 7 height 7
click at [252, 288] on span "01" at bounding box center [250, 289] width 9 height 9
type input "[DATE]"
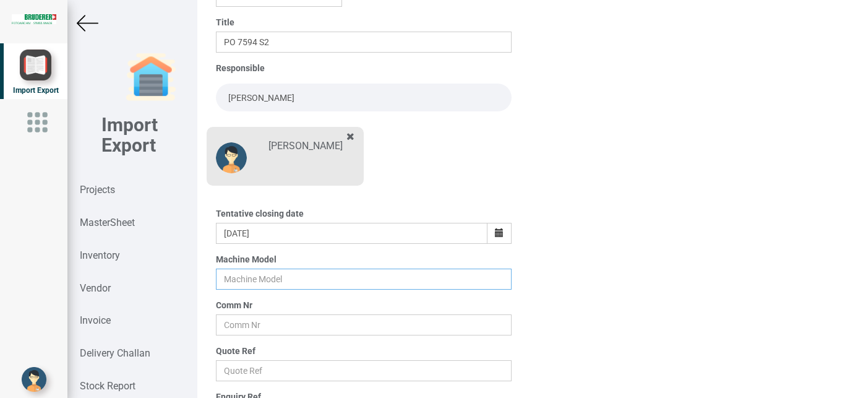
click at [242, 273] on input "text" at bounding box center [364, 278] width 296 height 21
type input "BSTA 25H(E)"
click at [226, 325] on input "text" at bounding box center [364, 324] width 296 height 21
type input "11025-1143"
click at [251, 373] on input "text" at bounding box center [364, 370] width 296 height 21
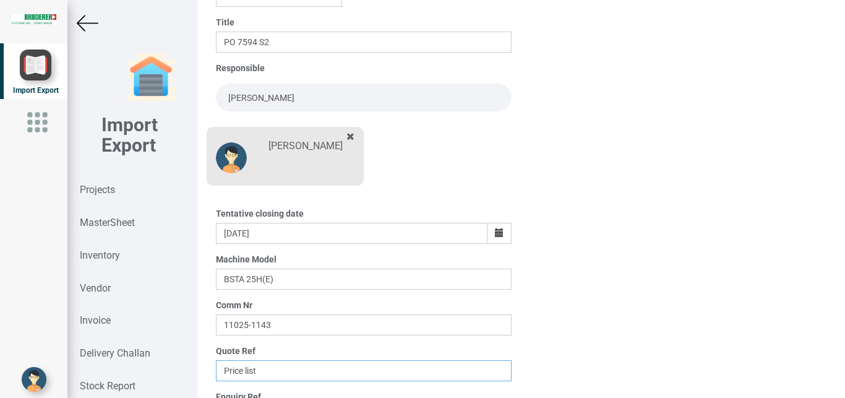
scroll to position [216, 0]
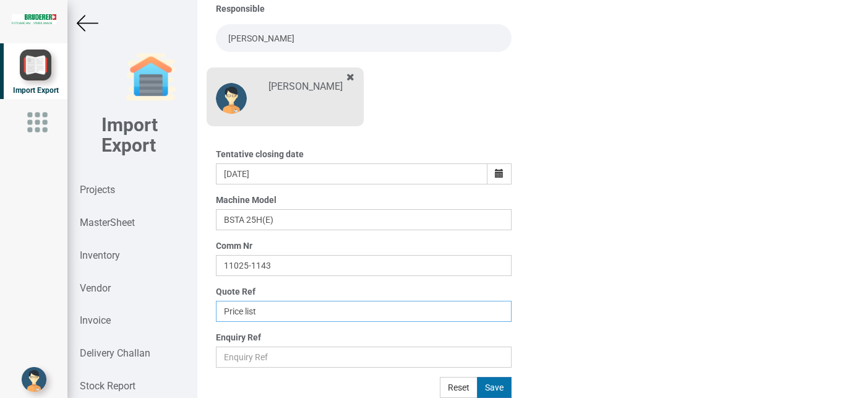
type input "Price list"
click at [490, 385] on button "Save" at bounding box center [494, 387] width 35 height 21
type input "[DATE]"
click at [486, 386] on button "Save" at bounding box center [494, 387] width 35 height 21
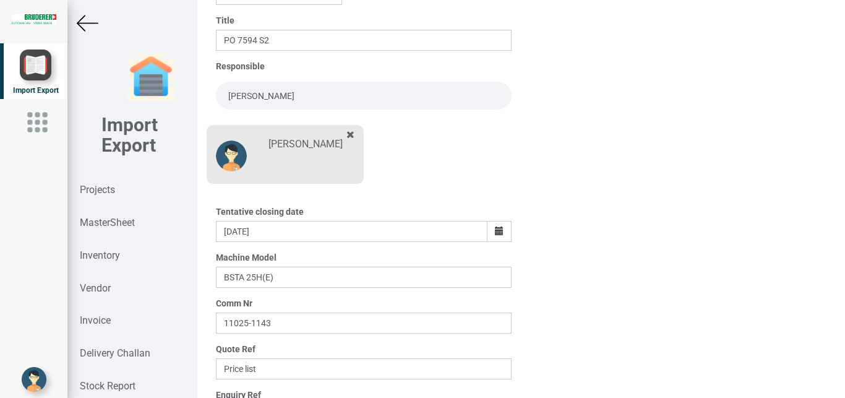
scroll to position [143, 0]
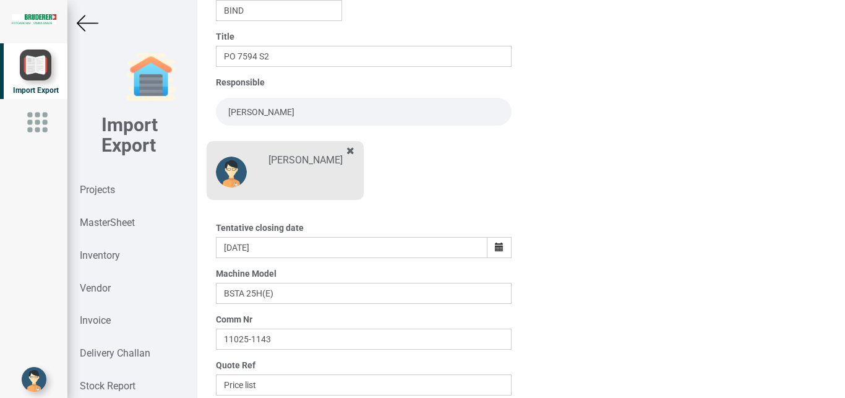
click at [347, 150] on icon at bounding box center [350, 150] width 8 height 10
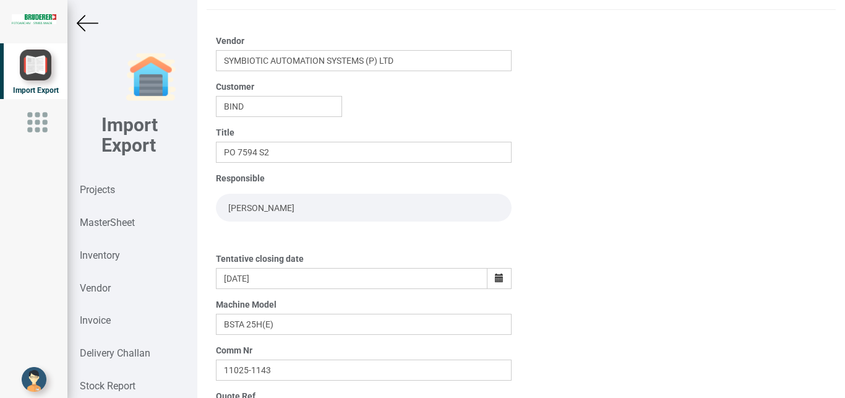
scroll to position [152, 0]
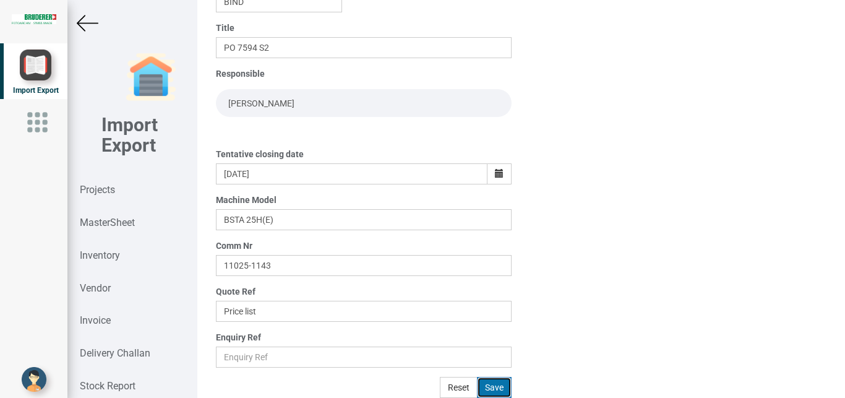
click at [491, 388] on button "Save" at bounding box center [494, 387] width 35 height 21
click at [87, 22] on img at bounding box center [88, 23] width 22 height 22
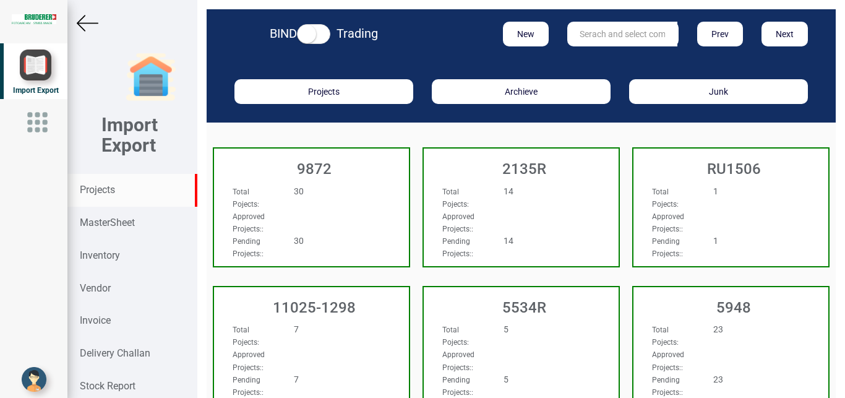
click at [586, 27] on input "text" at bounding box center [622, 34] width 110 height 25
click at [587, 34] on input "text" at bounding box center [622, 34] width 110 height 25
click at [518, 35] on button "New" at bounding box center [526, 34] width 46 height 25
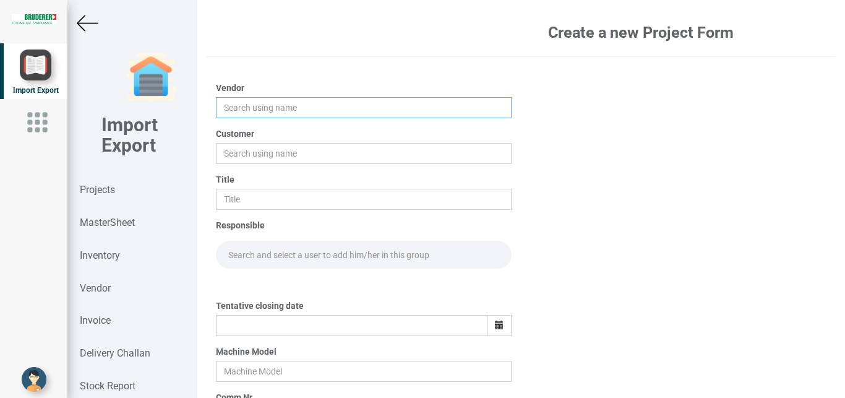
drag, startPoint x: 225, startPoint y: 110, endPoint x: 236, endPoint y: 108, distance: 12.0
click at [229, 109] on input "text" at bounding box center [364, 107] width 296 height 21
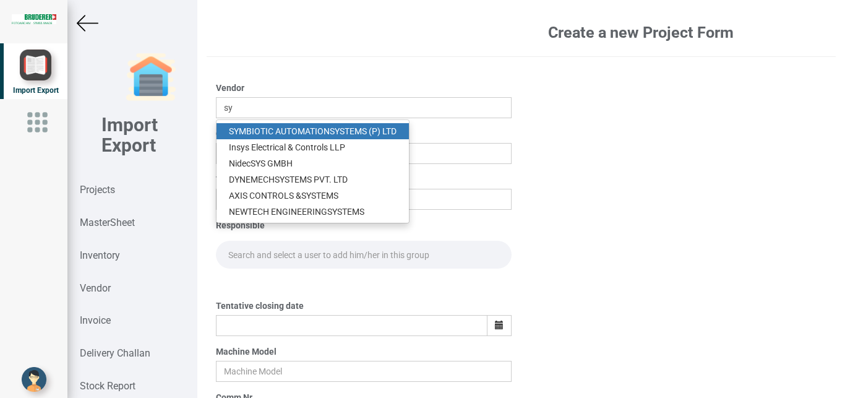
click at [252, 131] on link "SY MBIOTIC AUTOMATION SY STEMS (P) LTD" at bounding box center [312, 131] width 192 height 16
type input "SYMBIOTIC AUTOMATION SYSTEMS (P) LTD"
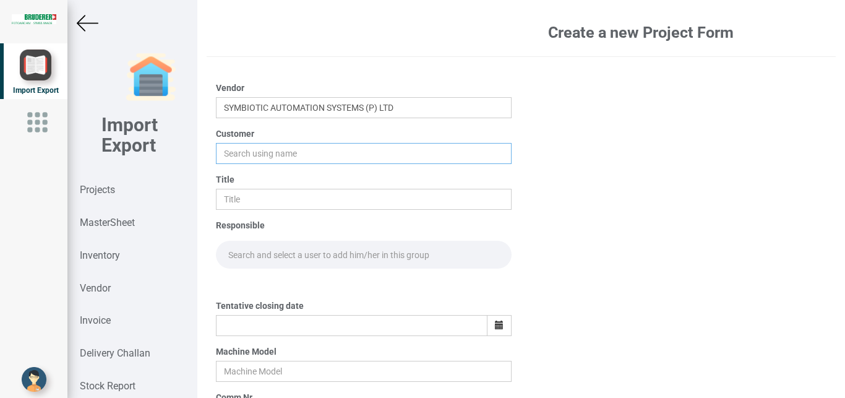
click at [244, 150] on input "text" at bounding box center [364, 153] width 296 height 21
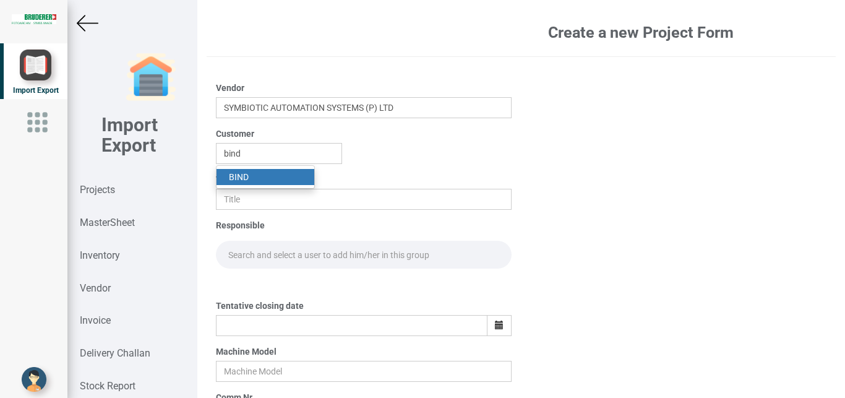
click at [244, 177] on strong "BIND" at bounding box center [239, 177] width 20 height 10
type input "BIND"
click at [244, 202] on input "text" at bounding box center [364, 199] width 296 height 21
type input "p"
type input "PO 7594 S1"
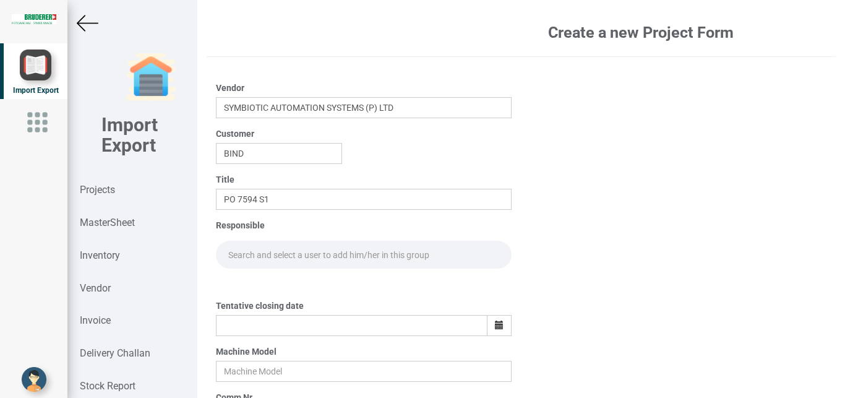
click at [260, 249] on input "text" at bounding box center [364, 255] width 296 height 28
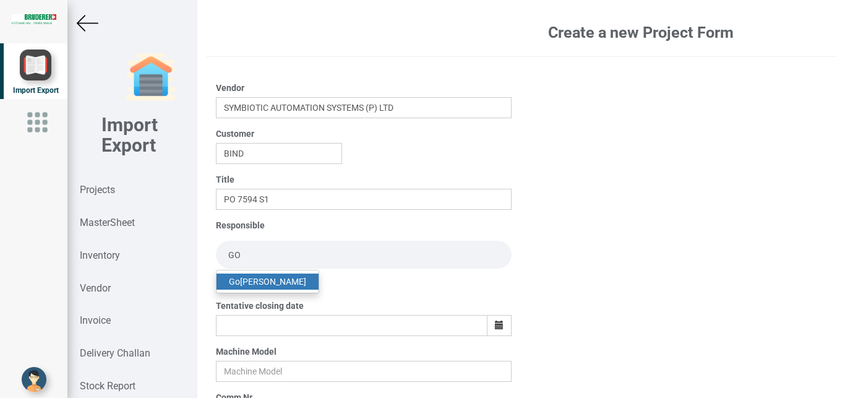
type input "GO"
click at [260, 278] on link "Go [PERSON_NAME]" at bounding box center [267, 281] width 102 height 16
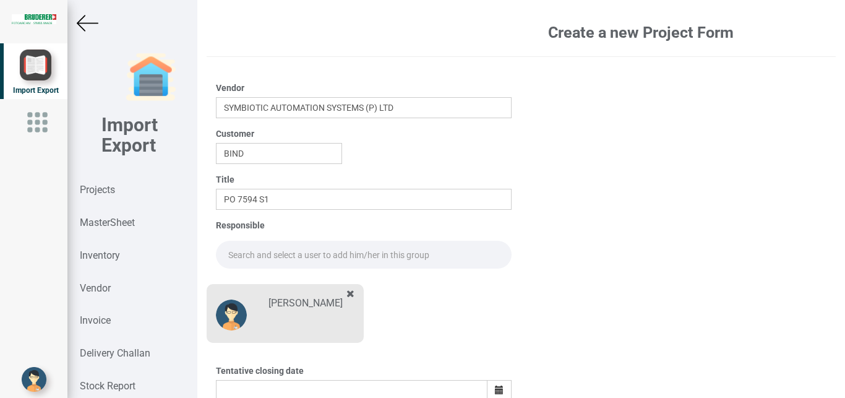
click at [260, 251] on input "text" at bounding box center [364, 255] width 296 height 28
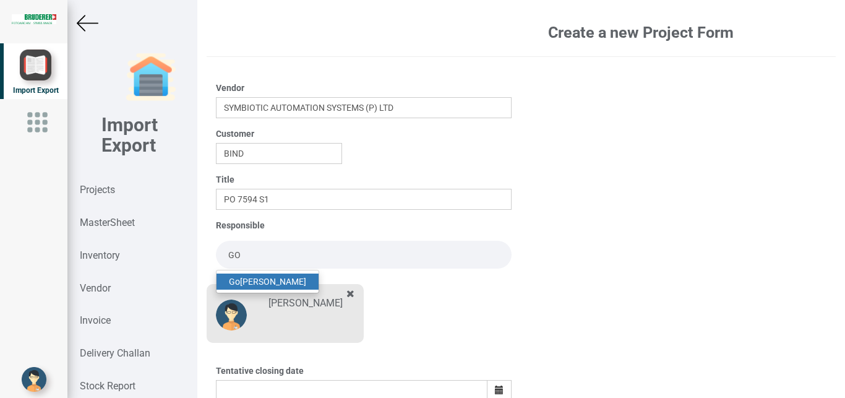
click at [277, 275] on link "Go [PERSON_NAME]" at bounding box center [267, 281] width 102 height 16
type input "[PERSON_NAME]"
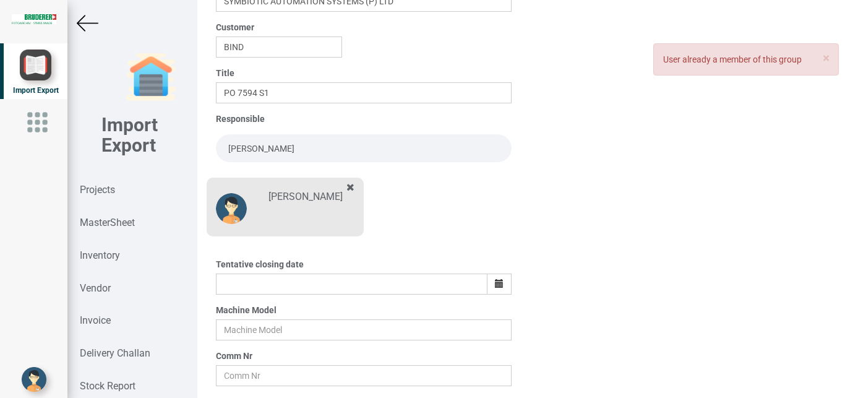
scroll to position [109, 0]
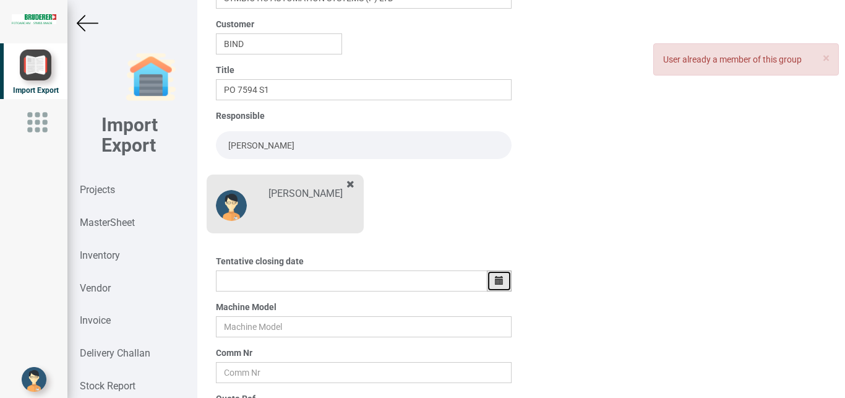
click at [496, 282] on icon "button" at bounding box center [499, 280] width 9 height 9
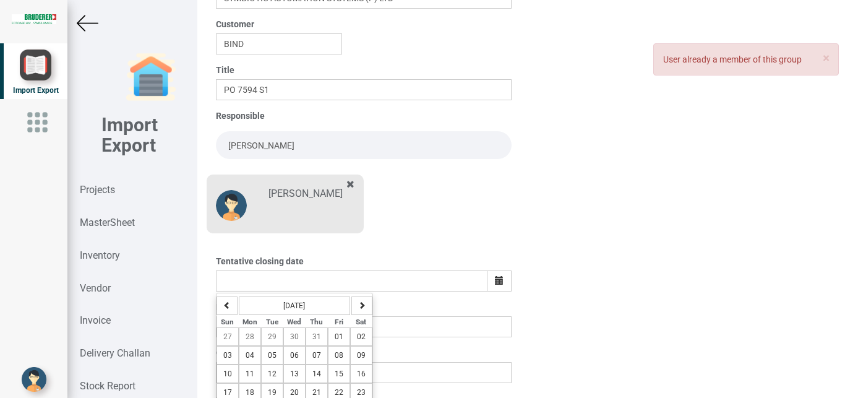
scroll to position [171, 0]
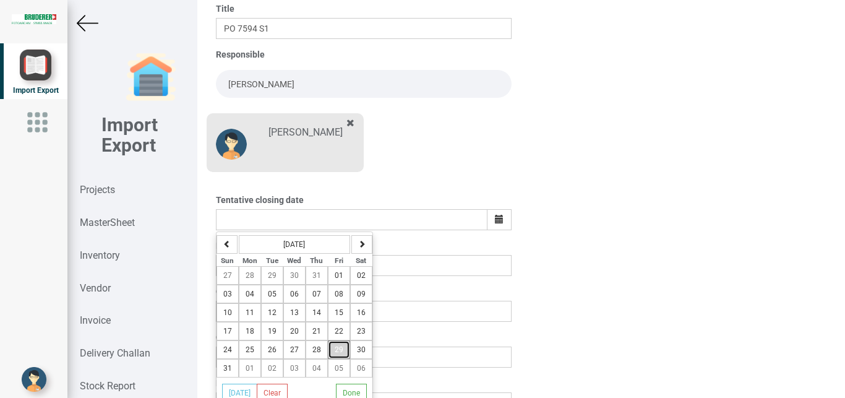
click at [340, 349] on span "29" at bounding box center [339, 349] width 9 height 9
type input "[DATE]"
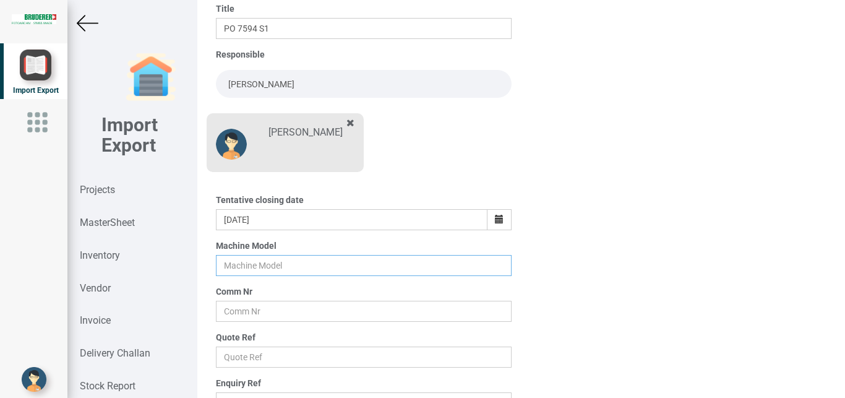
click at [229, 259] on input "text" at bounding box center [364, 265] width 296 height 21
type input "BSTA25H(E)"
click at [237, 312] on input "text" at bounding box center [364, 311] width 296 height 21
type input "11025-1143"
click at [254, 351] on input "text" at bounding box center [364, 356] width 296 height 21
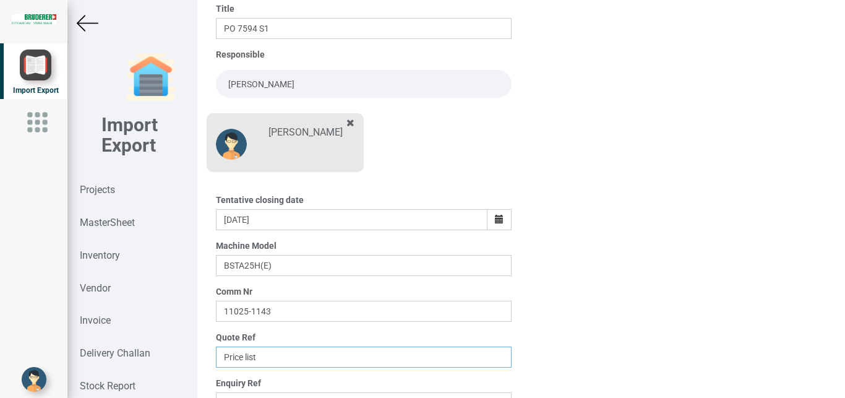
scroll to position [216, 0]
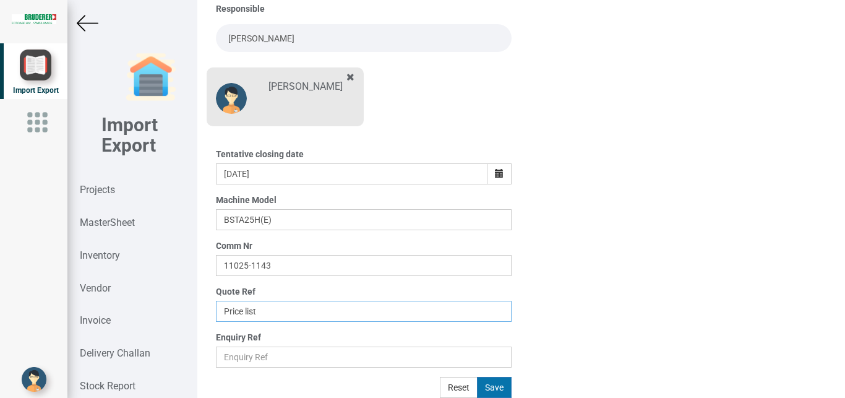
type input "Price list"
click at [488, 384] on button "Save" at bounding box center [494, 387] width 35 height 21
type input "[DATE]"
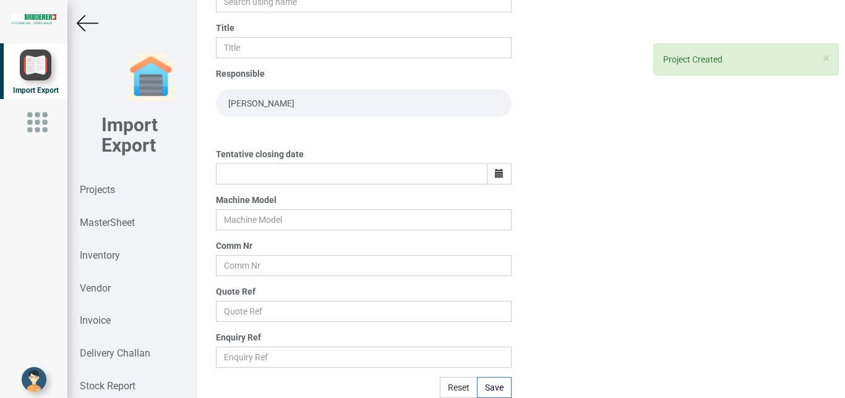
click at [77, 23] on img at bounding box center [88, 23] width 22 height 22
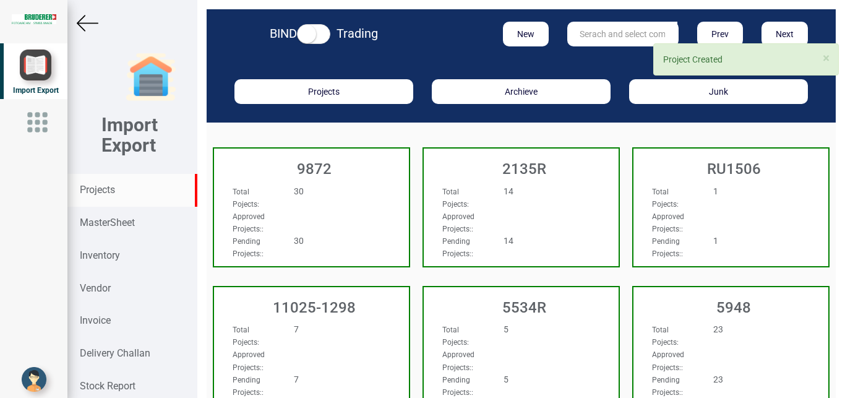
click at [594, 29] on input "text" at bounding box center [622, 34] width 110 height 25
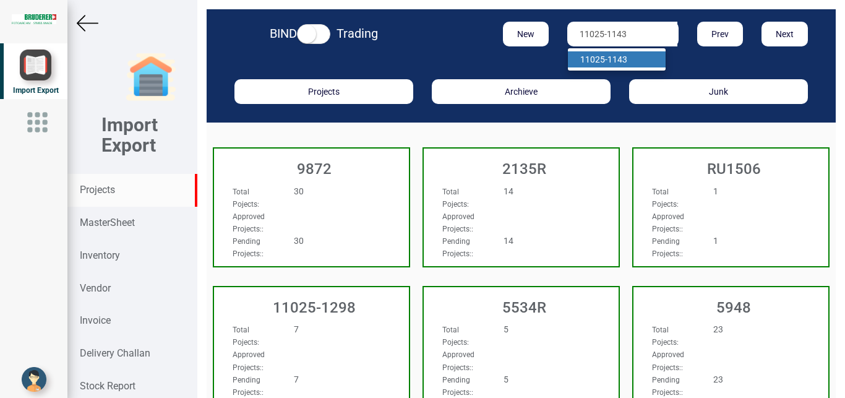
type input "11025-1143"
click at [606, 57] on strong "11025-1143" at bounding box center [603, 59] width 47 height 10
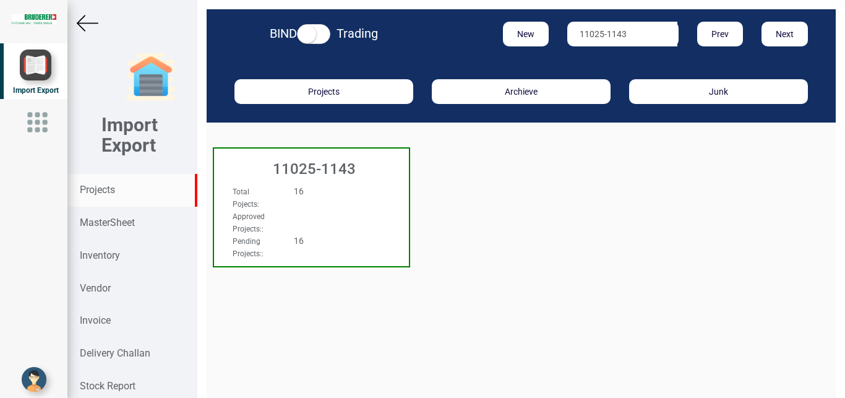
click at [326, 196] on div "16" at bounding box center [328, 191] width 86 height 12
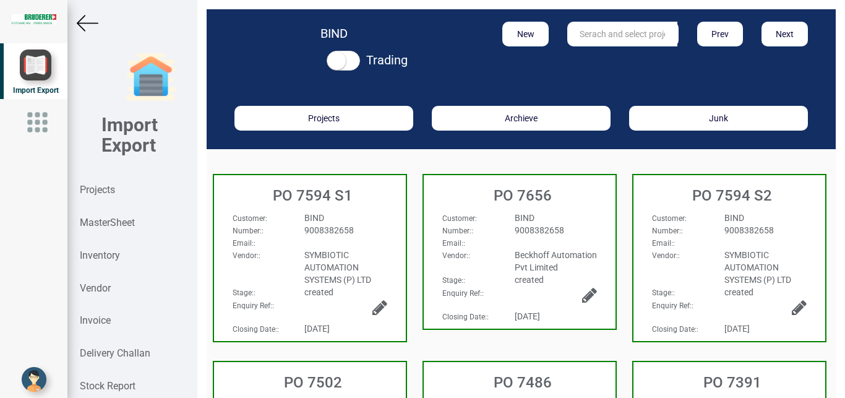
click at [374, 305] on icon at bounding box center [379, 307] width 15 height 17
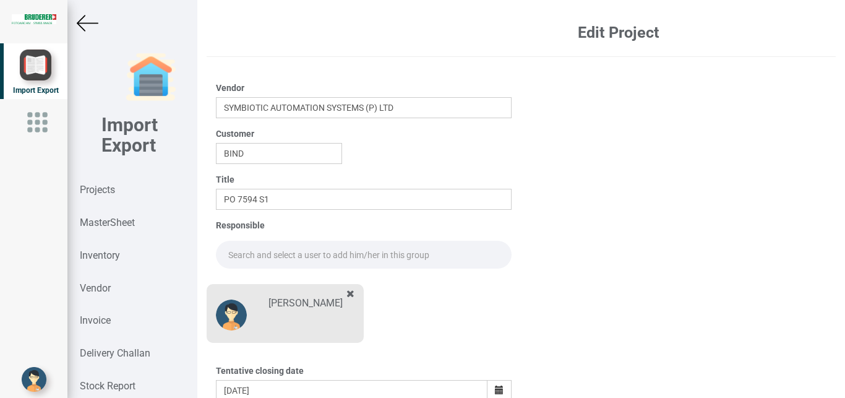
click at [84, 20] on img at bounding box center [88, 23] width 22 height 22
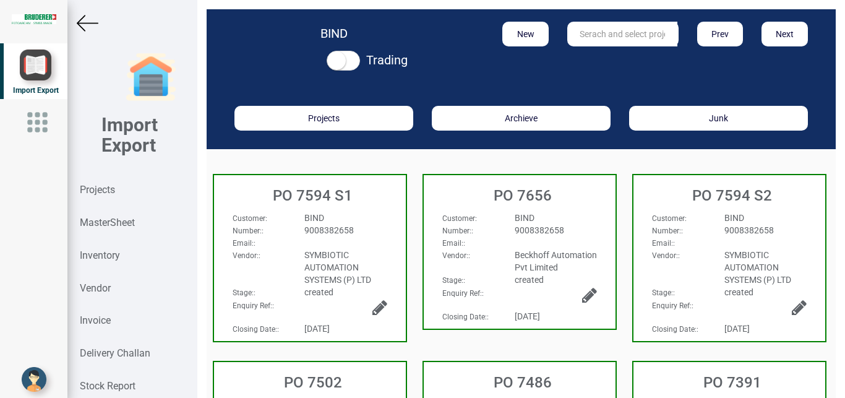
click at [335, 221] on div "BIND" at bounding box center [345, 218] width 101 height 12
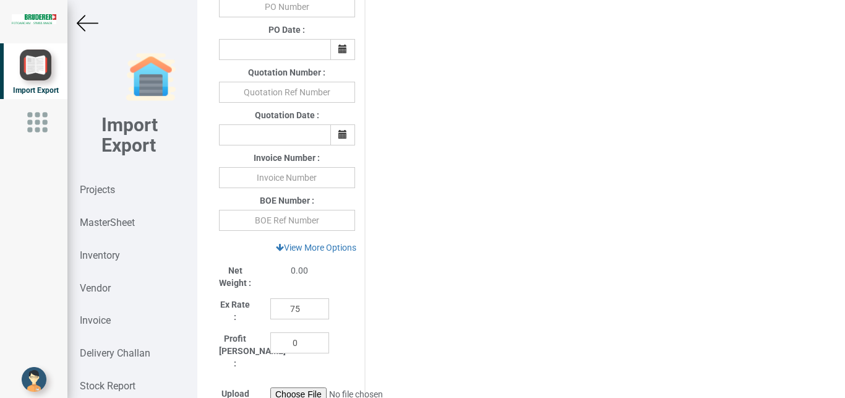
scroll to position [445, 0]
drag, startPoint x: 299, startPoint y: 308, endPoint x: 253, endPoint y: 308, distance: 45.8
click at [270, 308] on input "75" at bounding box center [299, 306] width 59 height 21
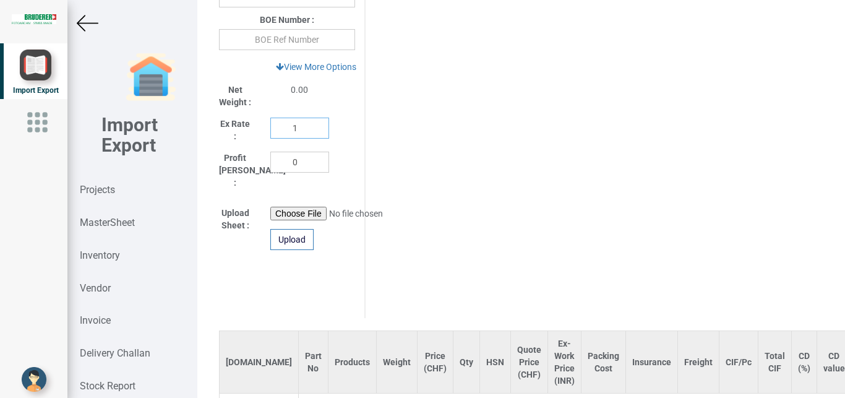
scroll to position [695, 0]
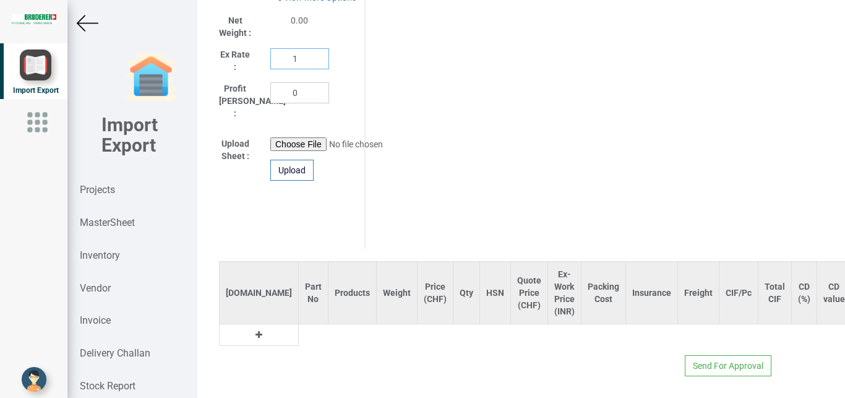
type input "1"
click at [255, 330] on icon at bounding box center [258, 334] width 7 height 9
click at [299, 325] on input "text" at bounding box center [313, 334] width 29 height 21
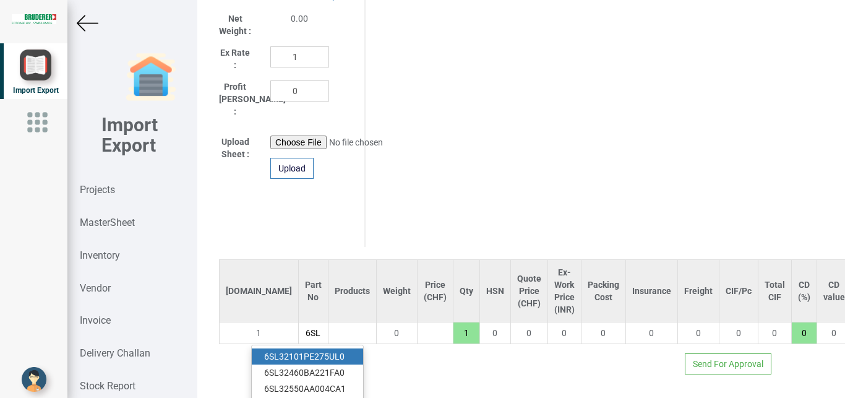
scroll to position [0, 6]
type input "6SL3"
click at [307, 348] on link "6SL3 2101PE275UL0" at bounding box center [307, 356] width 111 height 16
type input "179626.68"
type input "6SL32101PE275UL0"
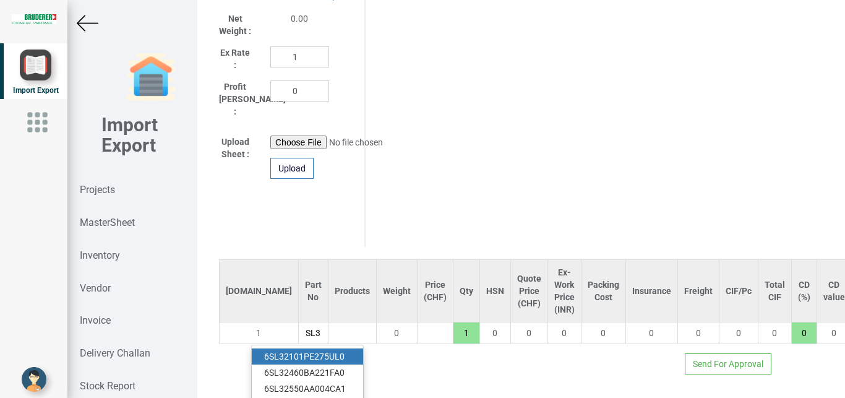
type input "18"
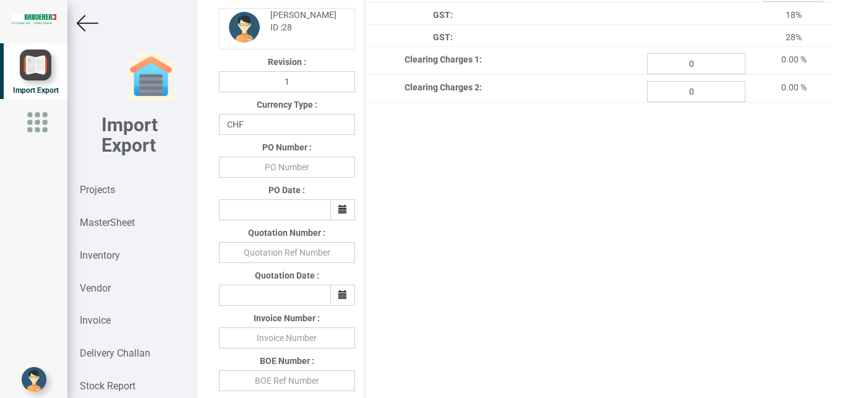
scroll to position [267, 0]
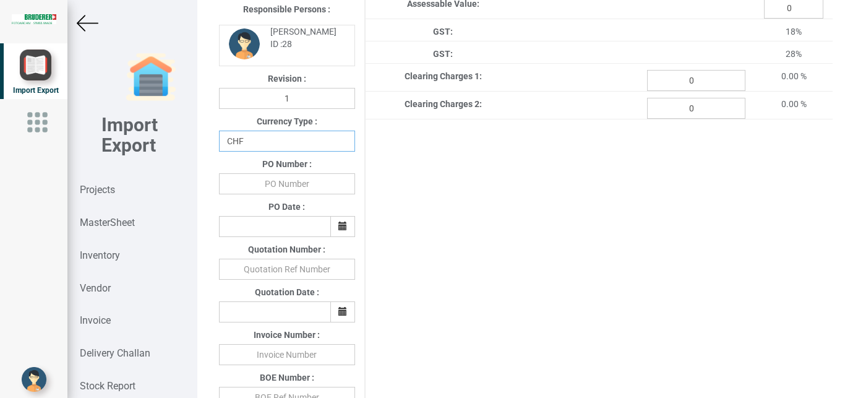
click at [219, 131] on select "CHF INR EUR USD JPY GBP AUD CAD ZAR" at bounding box center [287, 141] width 136 height 21
select select "INR"
click option "INR" at bounding box center [0, 0] width 0 height 0
click at [276, 181] on input "text" at bounding box center [287, 183] width 136 height 21
type input "BPIPL/PO/7594/25-26"
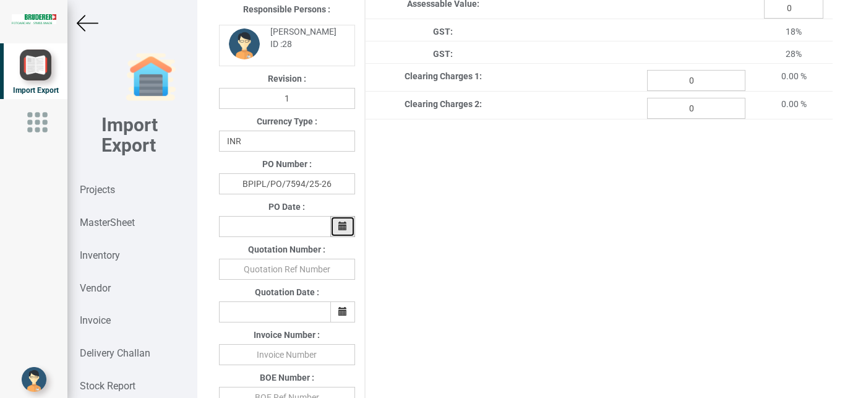
click at [341, 230] on icon "button" at bounding box center [342, 225] width 9 height 9
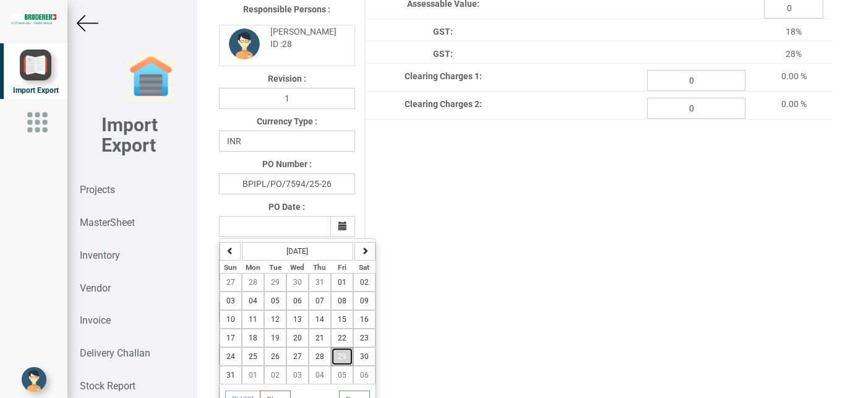
click at [339, 361] on span "29" at bounding box center [342, 356] width 9 height 9
type input "[DATE]"
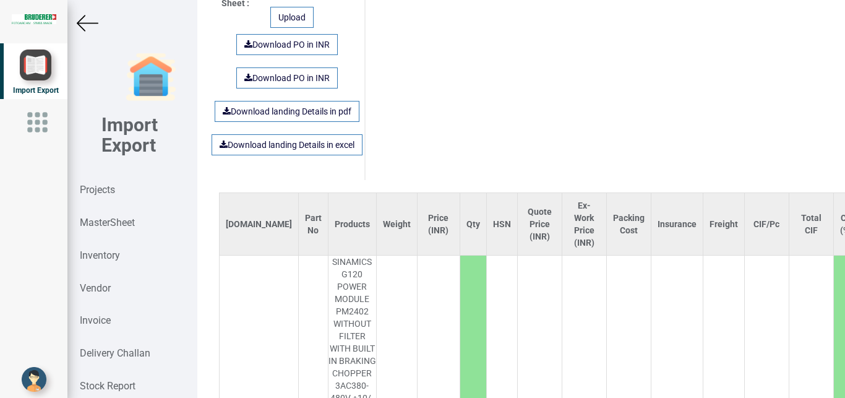
scroll to position [265, 0]
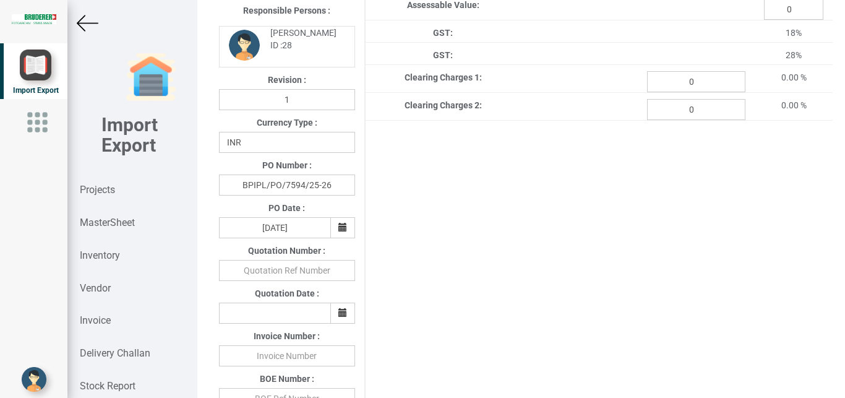
click at [83, 24] on img at bounding box center [88, 23] width 22 height 22
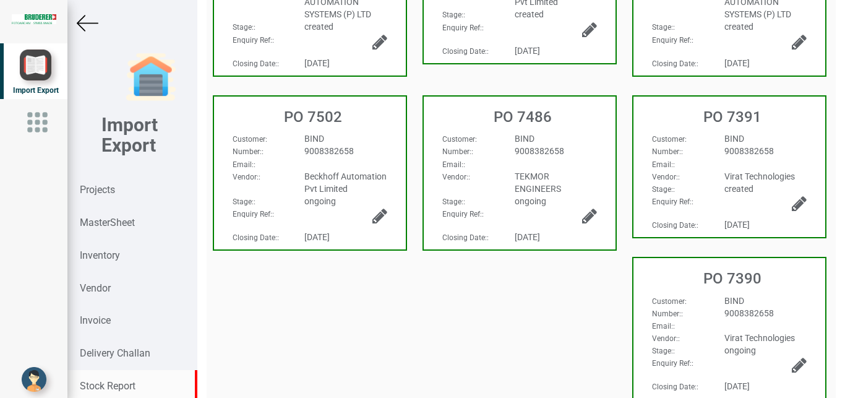
scroll to position [265, 0]
click at [88, 186] on strong "Projects" at bounding box center [97, 190] width 35 height 12
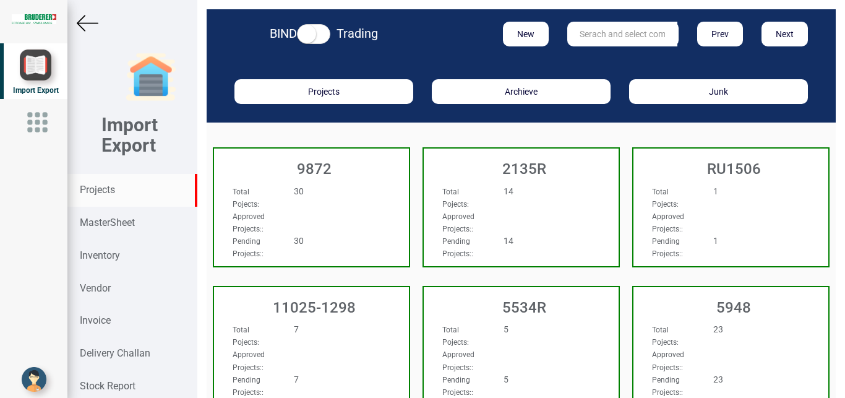
click at [598, 32] on input "text" at bounding box center [622, 34] width 110 height 25
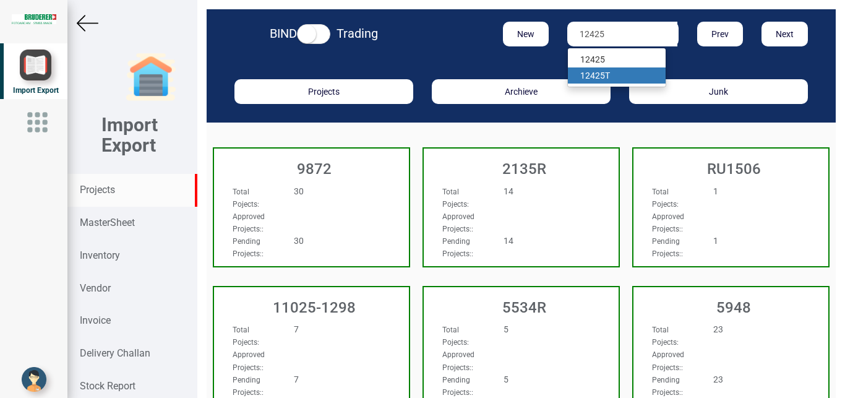
click at [604, 72] on link "12425 T" at bounding box center [617, 75] width 98 height 16
type input "12425 T"
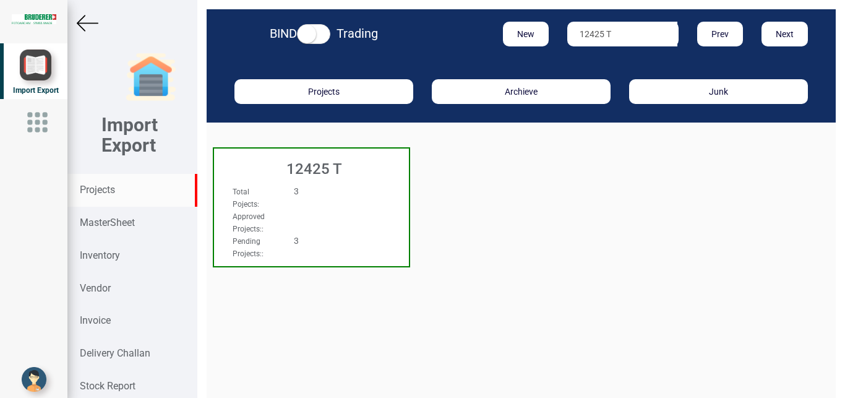
click at [352, 200] on div "Total Pojects : 3" at bounding box center [296, 197] width 147 height 25
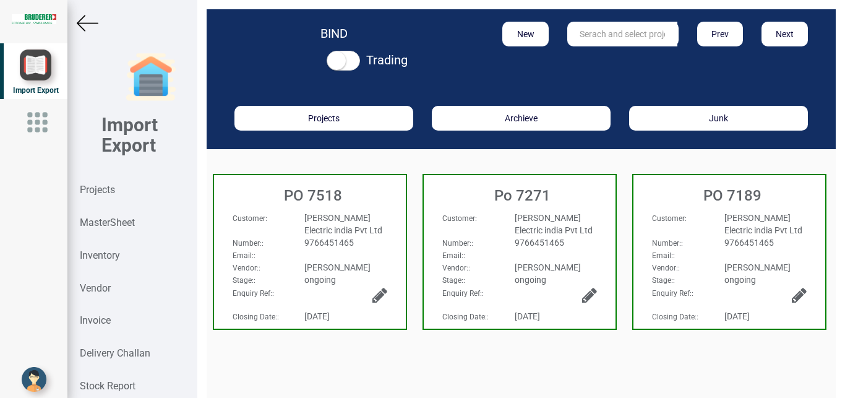
click at [371, 230] on div "[PERSON_NAME] Electric india Pvt Ltd" at bounding box center [345, 224] width 101 height 25
